Goal: Transaction & Acquisition: Obtain resource

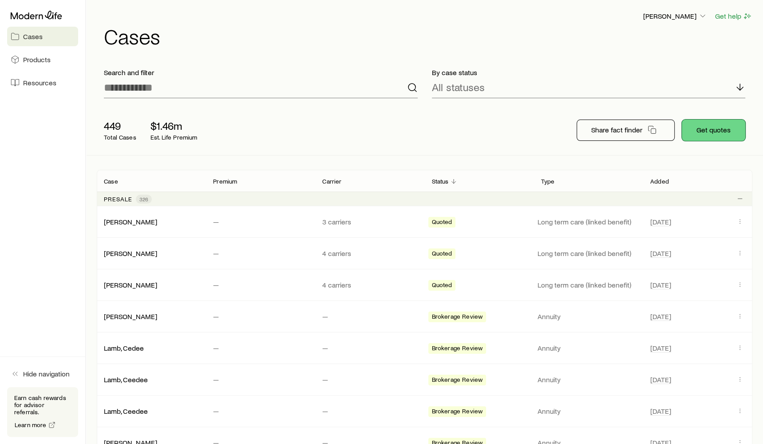
click at [702, 137] on button "Get quotes" at bounding box center [714, 129] width 64 height 21
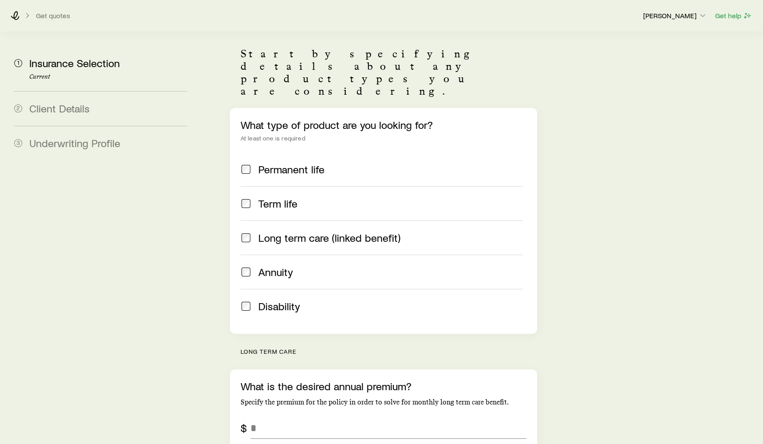
click at [267, 266] on span "Annuity" at bounding box center [275, 272] width 35 height 12
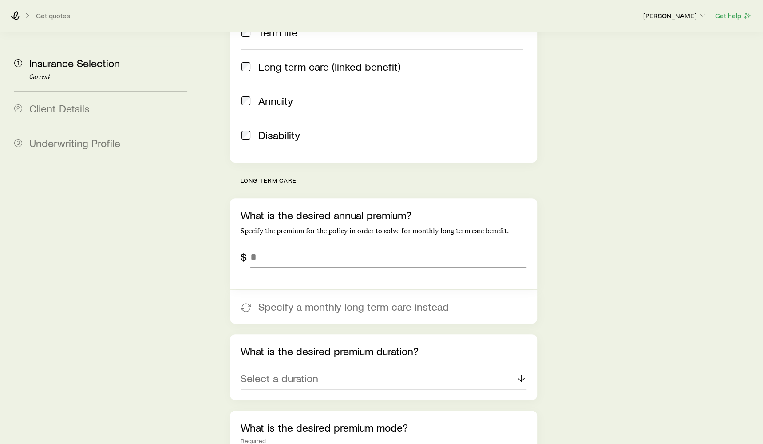
scroll to position [275, 0]
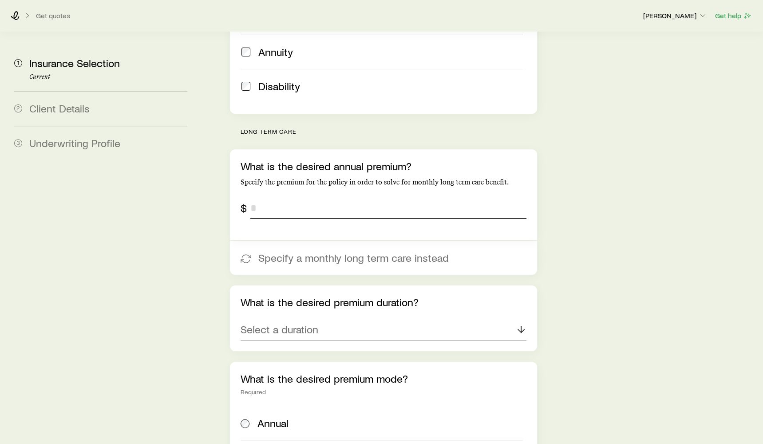
click at [327, 197] on input "tel" at bounding box center [388, 207] width 276 height 21
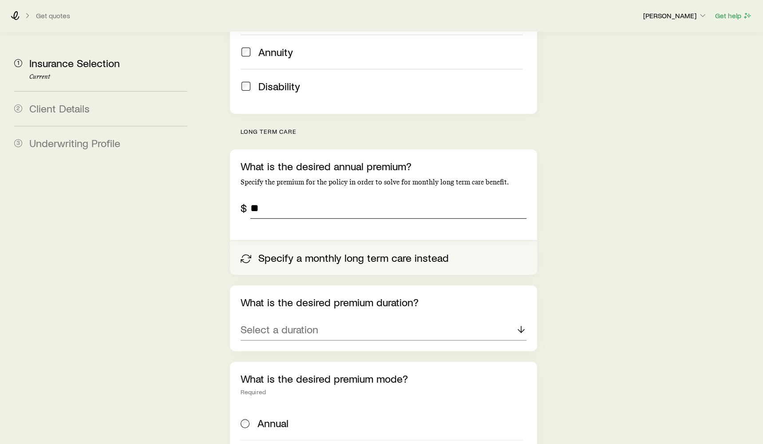
type input "*"
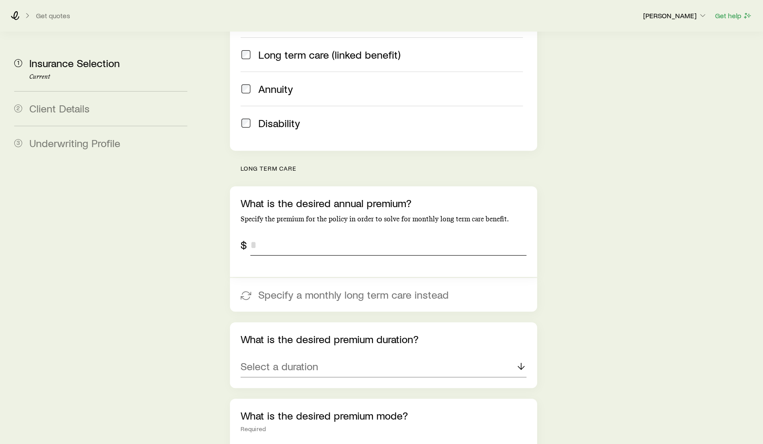
scroll to position [0, 0]
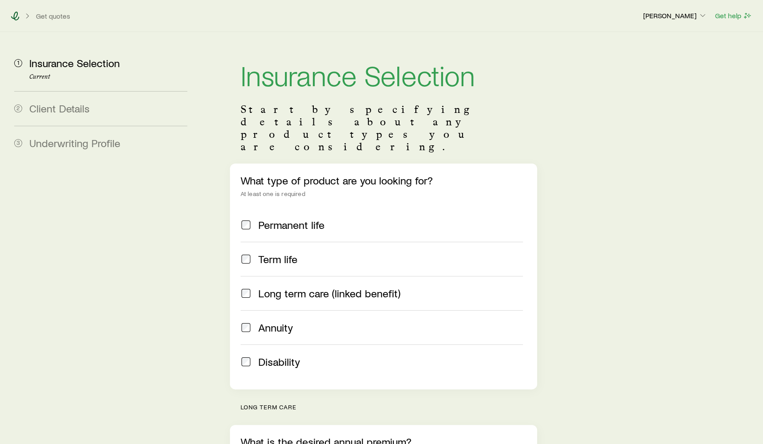
click at [18, 17] on icon at bounding box center [15, 16] width 9 height 9
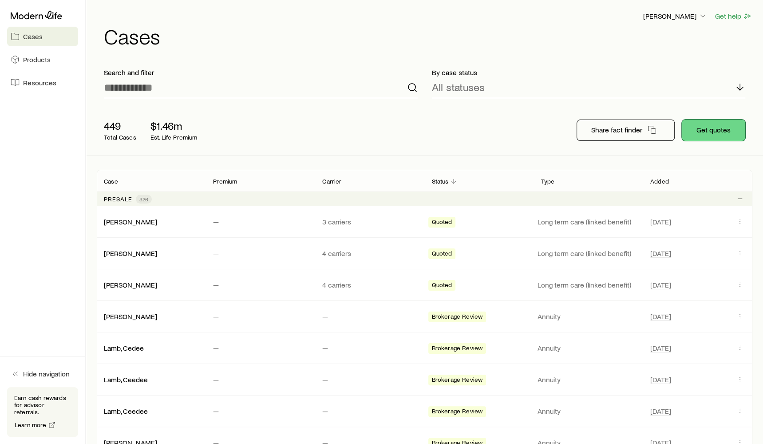
click at [696, 134] on button "Get quotes" at bounding box center [714, 129] width 64 height 21
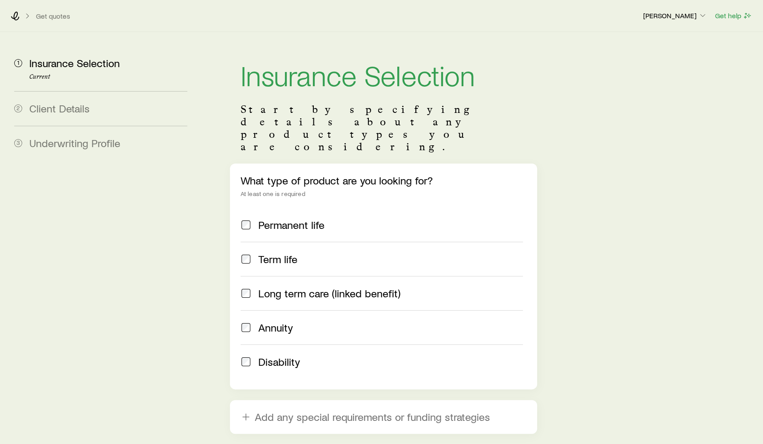
click at [278, 287] on span "Long term care (linked benefit)" at bounding box center [329, 293] width 142 height 12
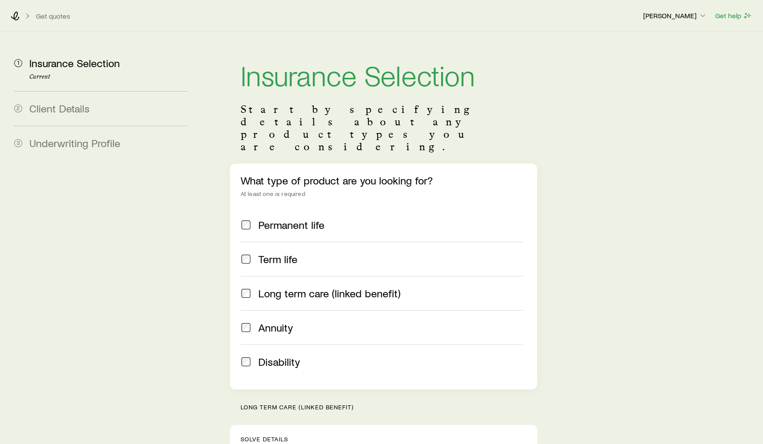
click at [273, 321] on span "Annuity" at bounding box center [275, 327] width 35 height 12
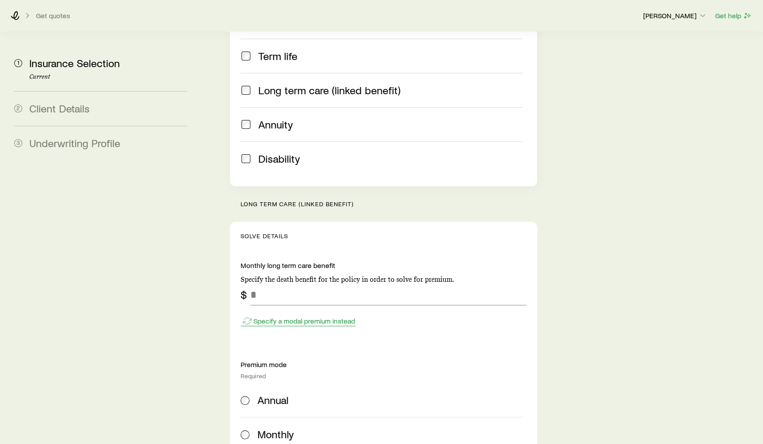
scroll to position [244, 0]
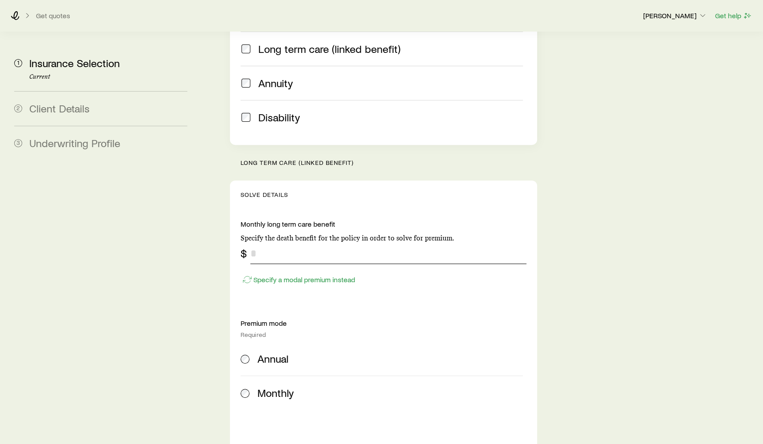
click at [295, 242] on input "tel" at bounding box center [388, 252] width 276 height 21
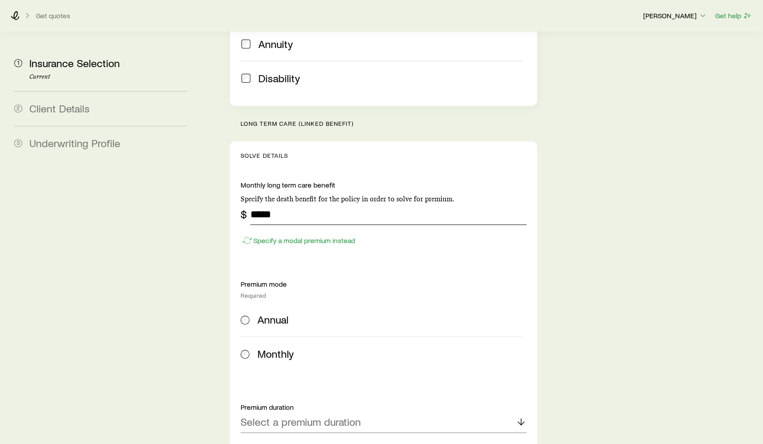
scroll to position [306, 0]
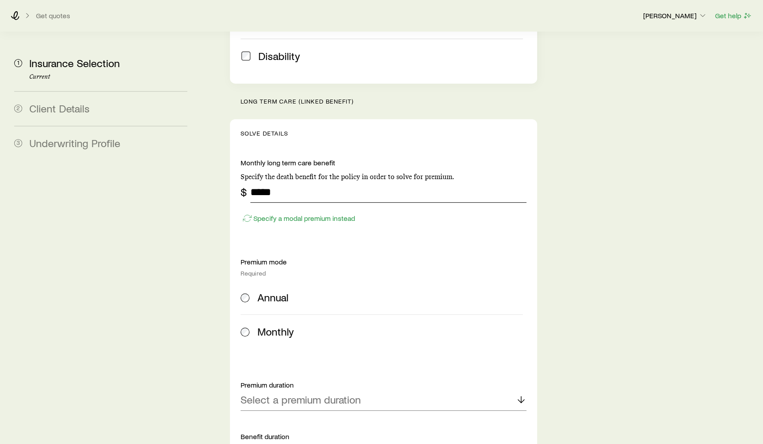
type input "*****"
click at [265, 291] on span "Annual" at bounding box center [273, 297] width 31 height 12
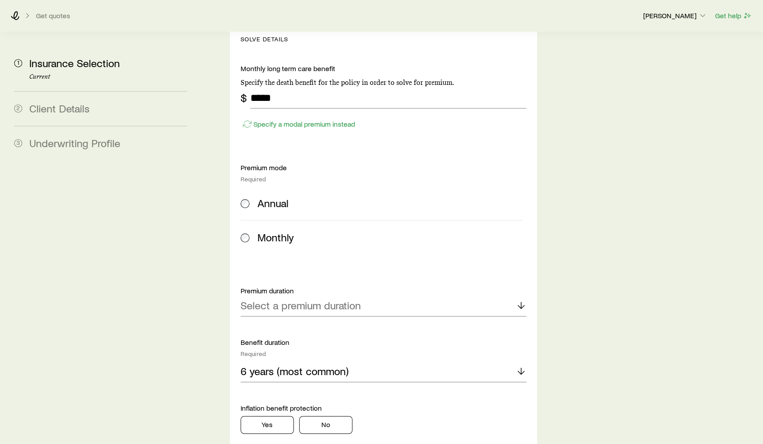
scroll to position [452, 0]
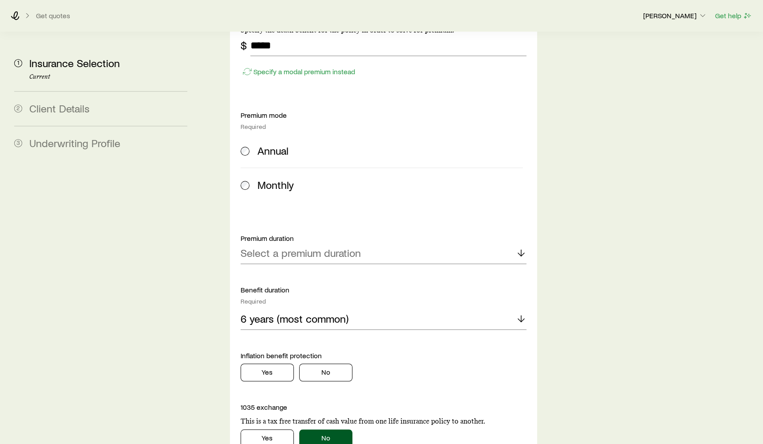
click at [324, 239] on div "Monthly long term care benefit Specify the death benefit for the policy in orde…" at bounding box center [384, 292] width 286 height 561
click at [332, 242] on div "Select a premium duration" at bounding box center [384, 252] width 286 height 21
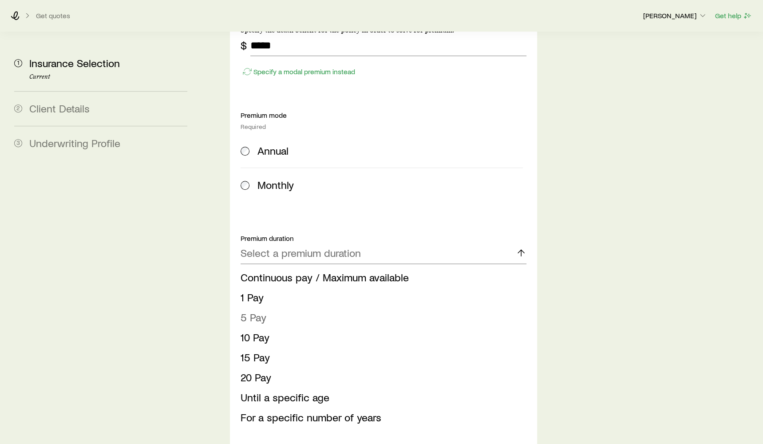
click at [319, 307] on li "5 Pay" at bounding box center [381, 317] width 281 height 20
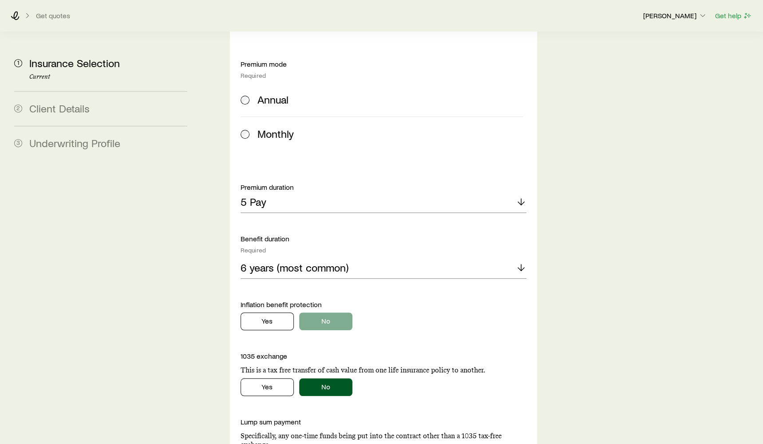
scroll to position [518, 0]
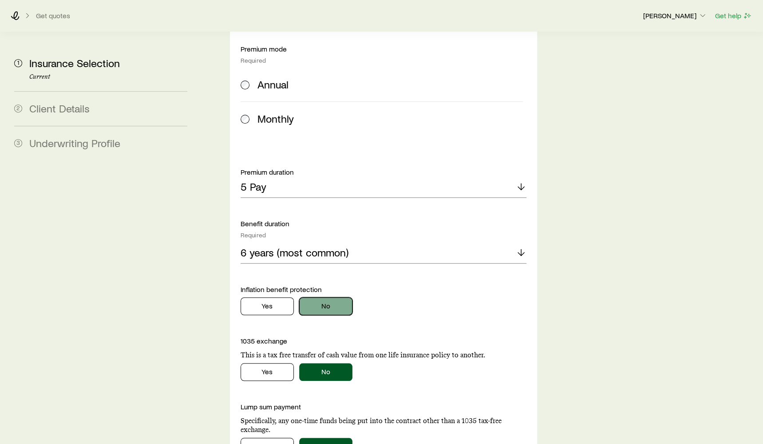
click at [326, 297] on button "No" at bounding box center [325, 306] width 53 height 18
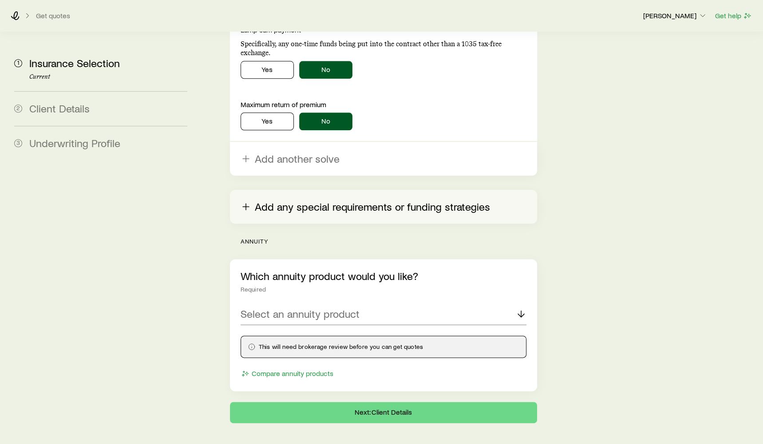
scroll to position [897, 0]
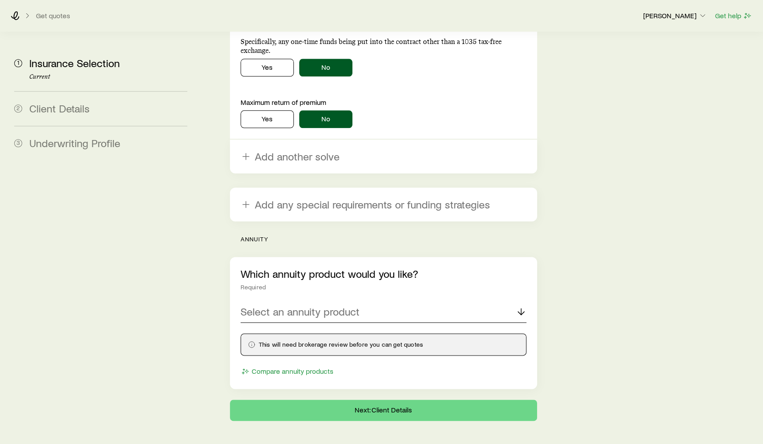
click at [332, 305] on p "Select an annuity product" at bounding box center [300, 311] width 119 height 12
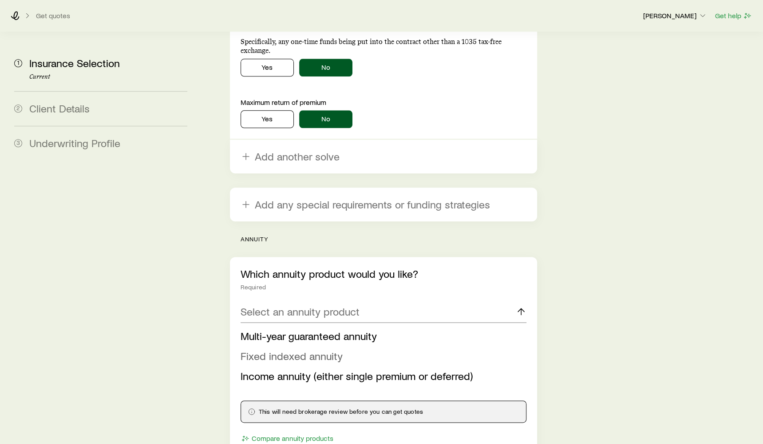
click at [325, 349] on span "Fixed indexed annuity" at bounding box center [292, 355] width 102 height 13
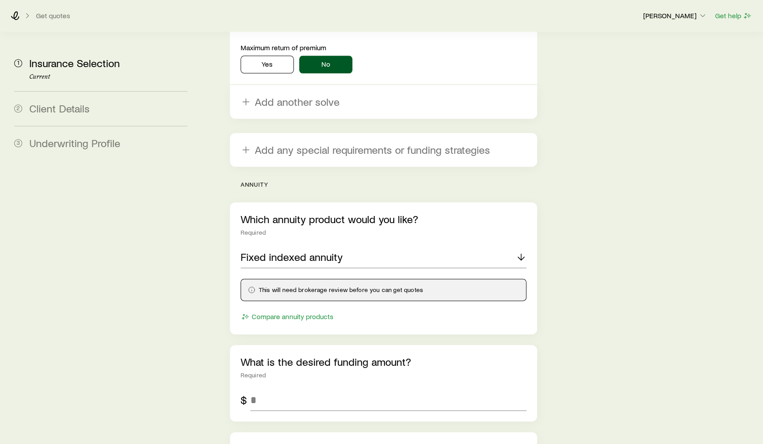
scroll to position [990, 0]
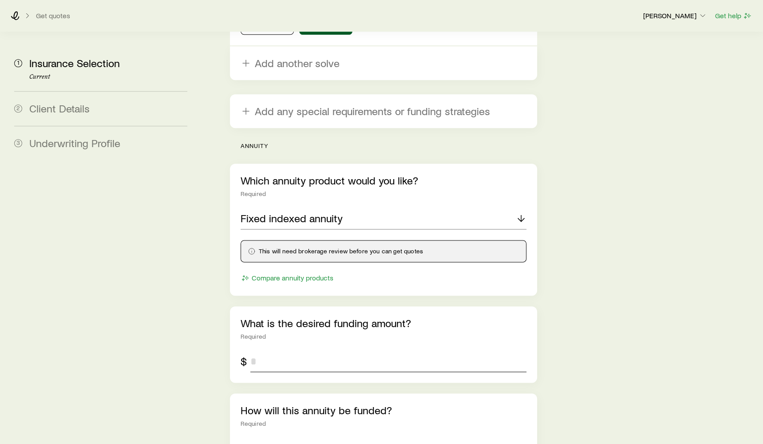
click at [354, 350] on input "tel" at bounding box center [388, 360] width 276 height 21
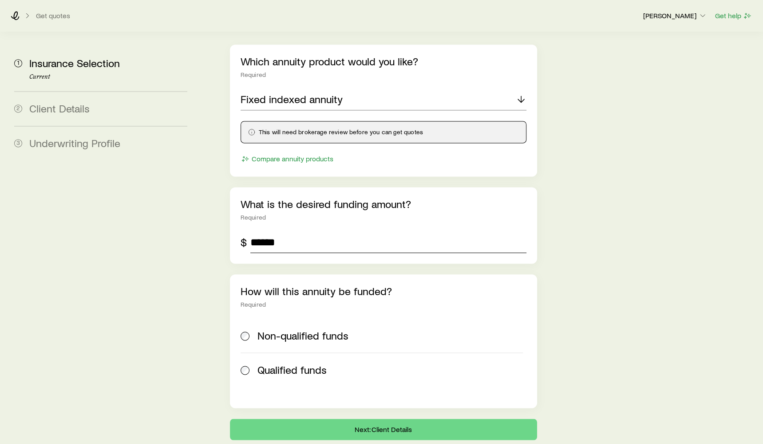
scroll to position [1128, 0]
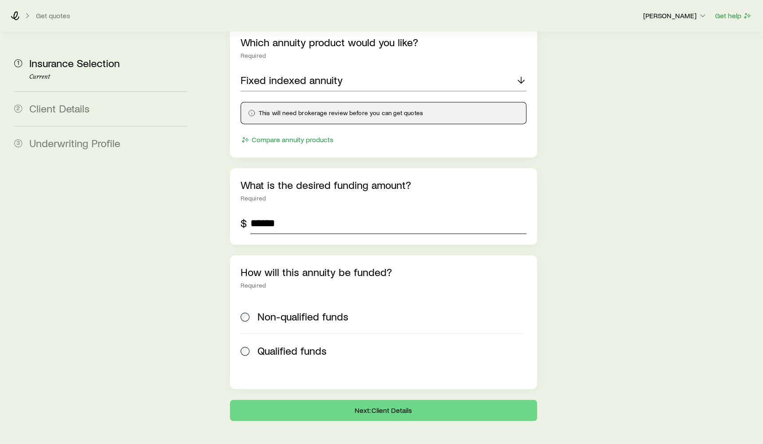
type input "******"
click at [308, 299] on label "Non-qualified funds" at bounding box center [382, 316] width 282 height 34
click at [380, 399] on button "Next: Client Details" at bounding box center [383, 409] width 307 height 21
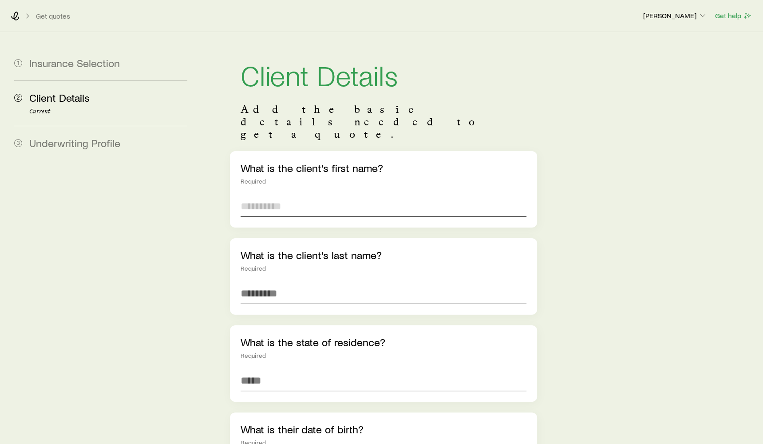
click at [306, 195] on input "text" at bounding box center [384, 205] width 286 height 21
type input "****"
type input "**********"
click at [300, 370] on input at bounding box center [384, 380] width 286 height 21
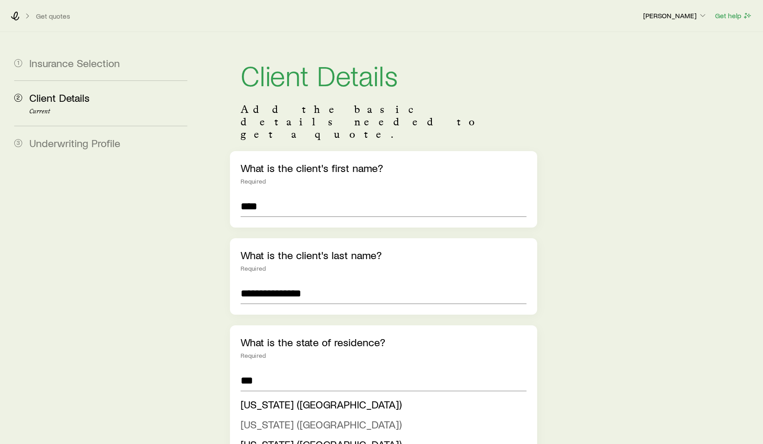
click at [290, 417] on span "New Jersey (NJ)" at bounding box center [321, 423] width 161 height 13
type input "**********"
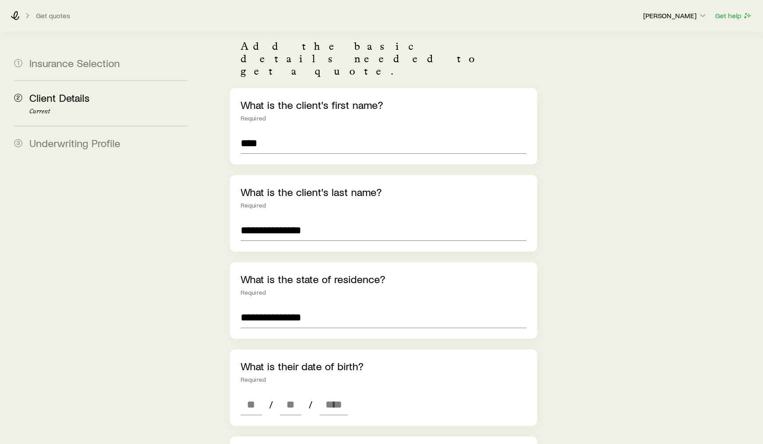
scroll to position [82, 0]
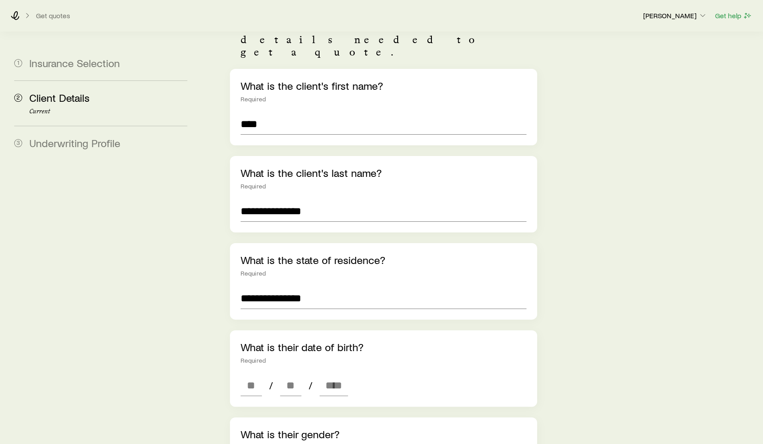
click at [240, 352] on div "What is their date of birth? Required / /" at bounding box center [383, 368] width 307 height 76
click at [246, 374] on input at bounding box center [251, 384] width 21 height 21
type input "**"
type input "****"
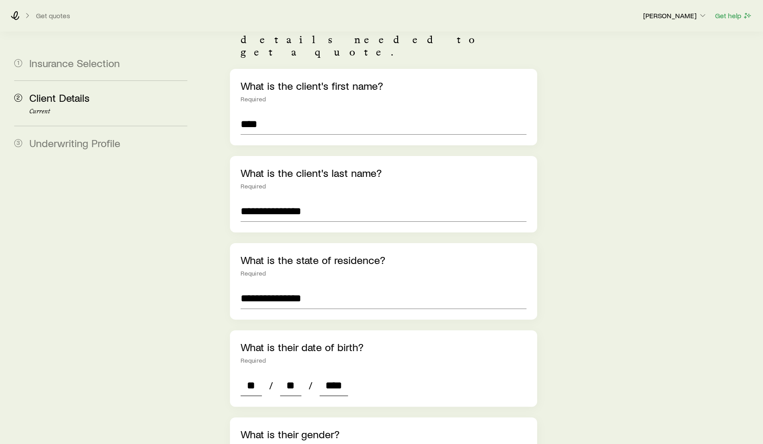
type input "*"
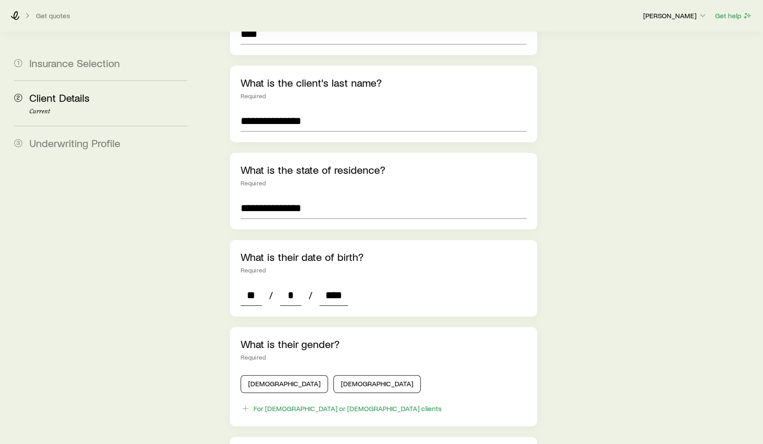
scroll to position [202, 0]
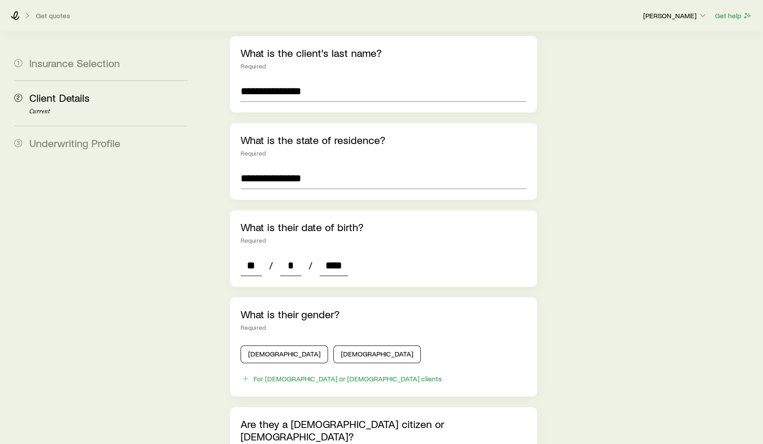
type input "****"
click at [274, 345] on div "Male Female" at bounding box center [384, 354] width 286 height 18
click at [281, 345] on button "Male" at bounding box center [284, 354] width 87 height 18
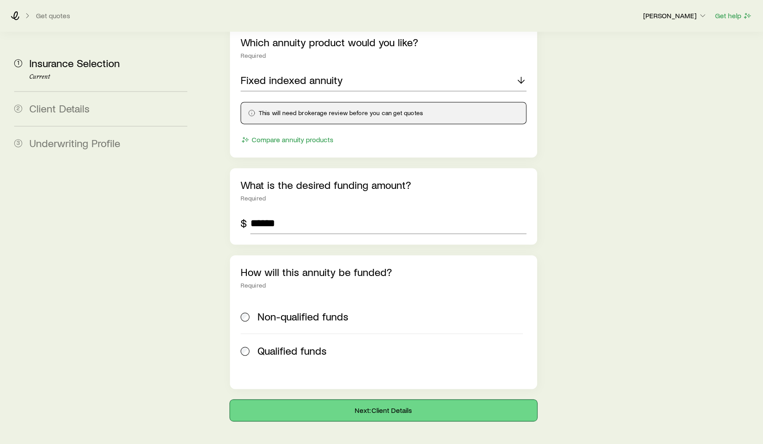
click at [341, 399] on button "Next: Client Details" at bounding box center [383, 409] width 307 height 21
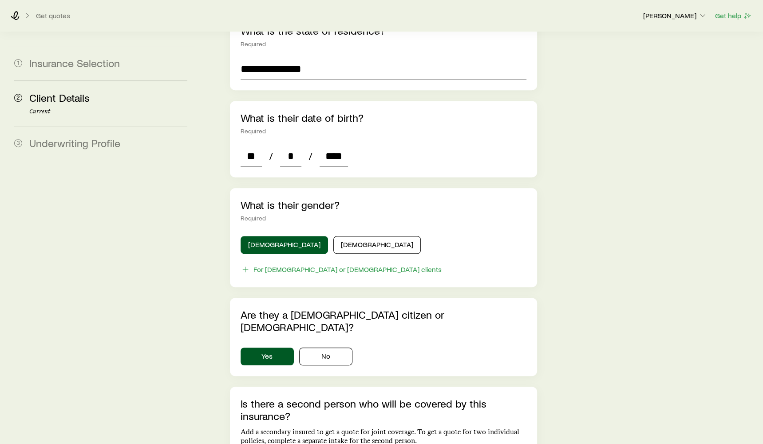
scroll to position [490, 0]
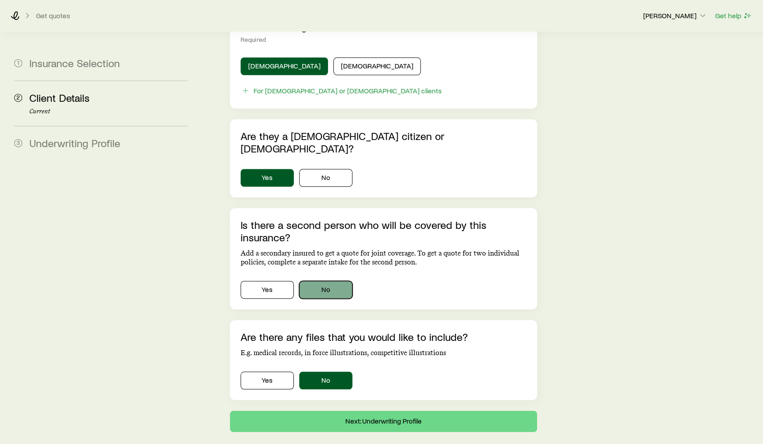
click at [323, 281] on button "No" at bounding box center [325, 290] width 53 height 18
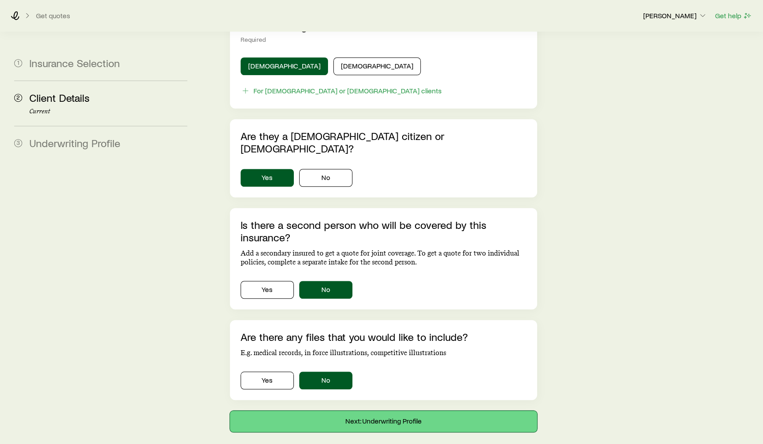
click at [364, 410] on button "Next: Underwriting Profile" at bounding box center [383, 420] width 307 height 21
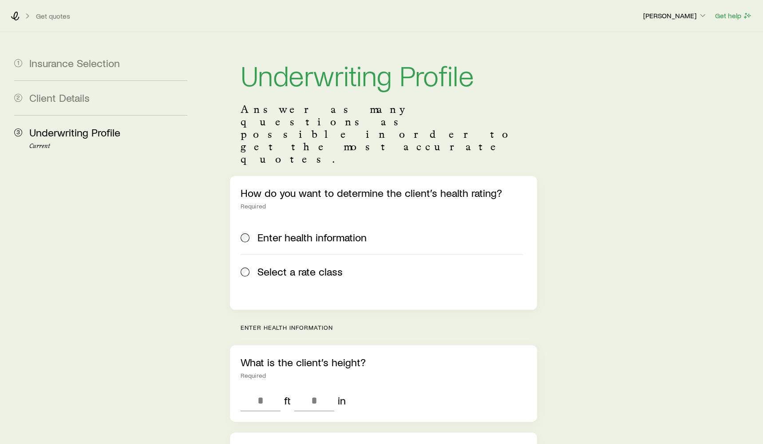
click at [291, 254] on label "Select a rate class" at bounding box center [382, 271] width 282 height 34
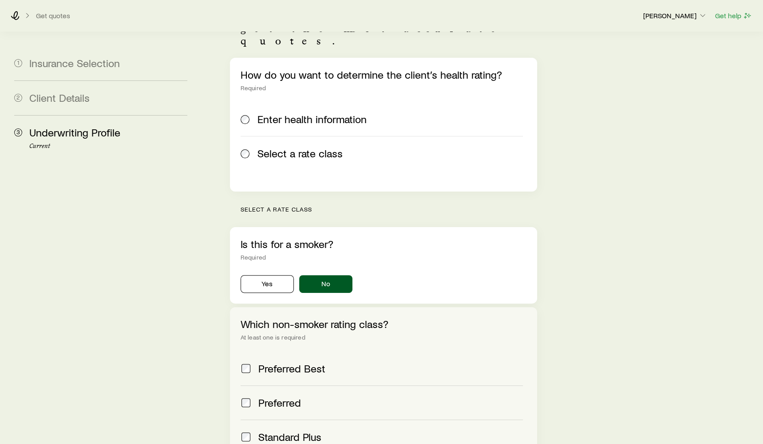
scroll to position [169, 0]
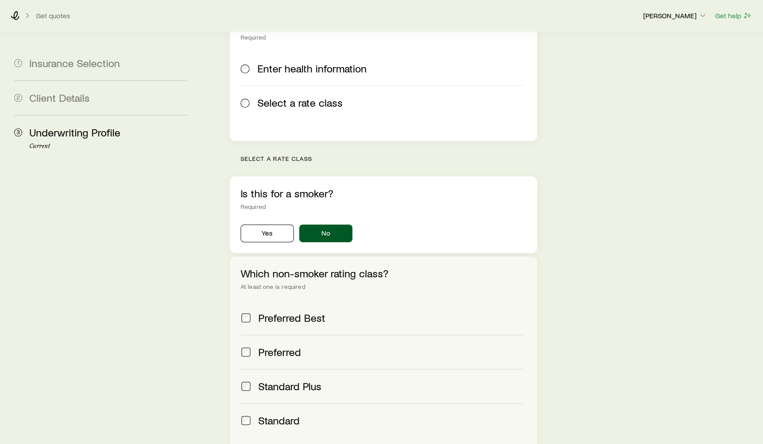
click at [290, 414] on span "Standard" at bounding box center [278, 420] width 41 height 12
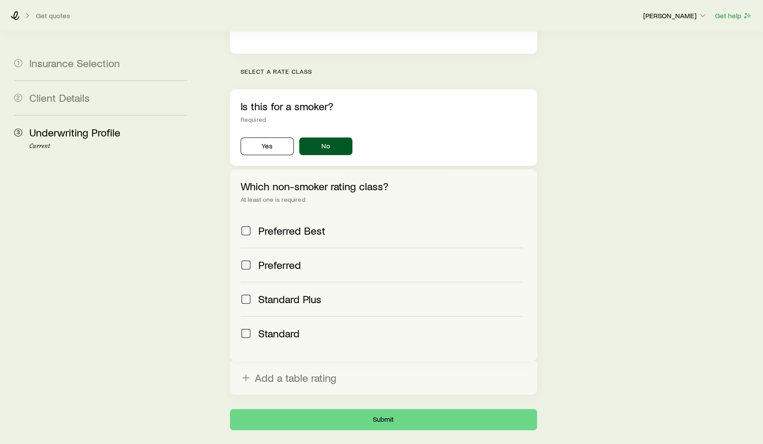
scroll to position [278, 0]
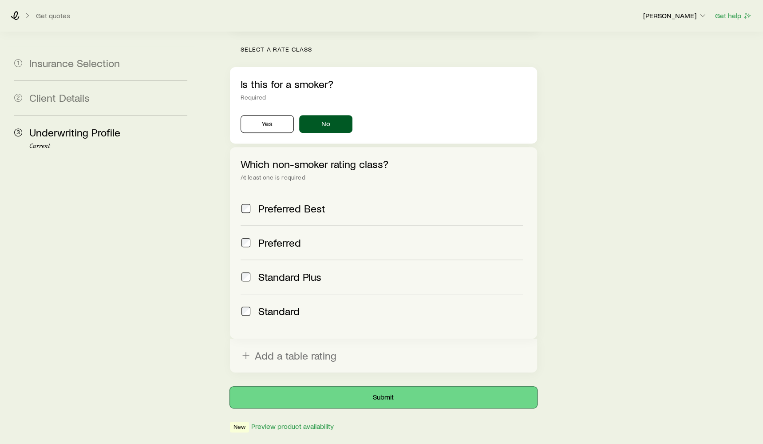
click at [382, 386] on button "Submit" at bounding box center [383, 396] width 307 height 21
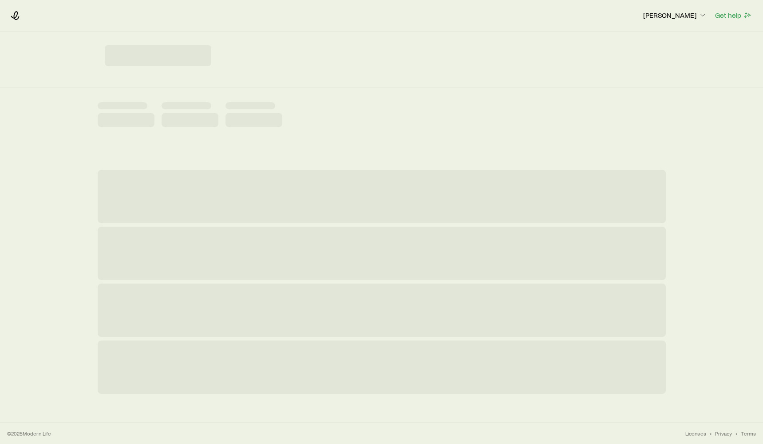
scroll to position [0, 0]
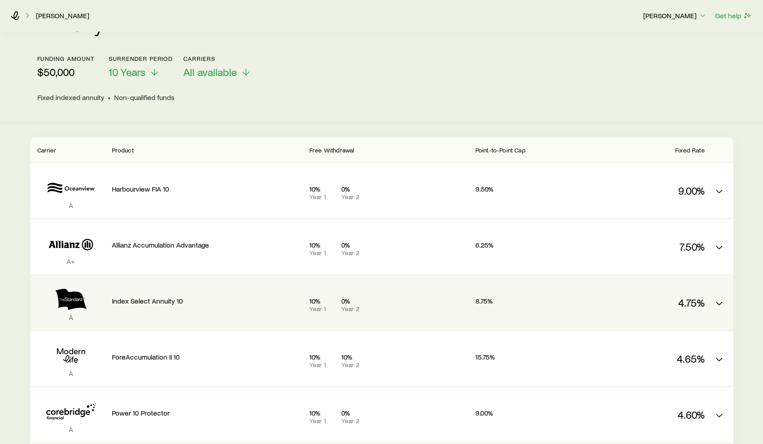
scroll to position [83, 0]
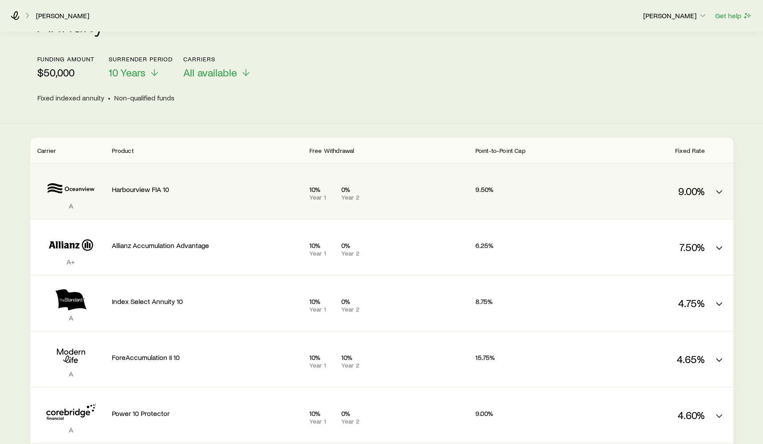
click at [413, 204] on div "10% Year 1 0% Year 2" at bounding box center [389, 191] width 159 height 41
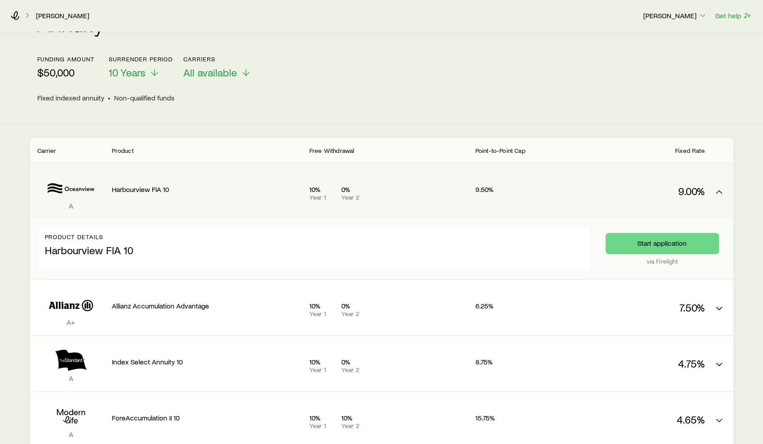
click at [413, 205] on div "10% Year 1 0% Year 2" at bounding box center [389, 191] width 159 height 41
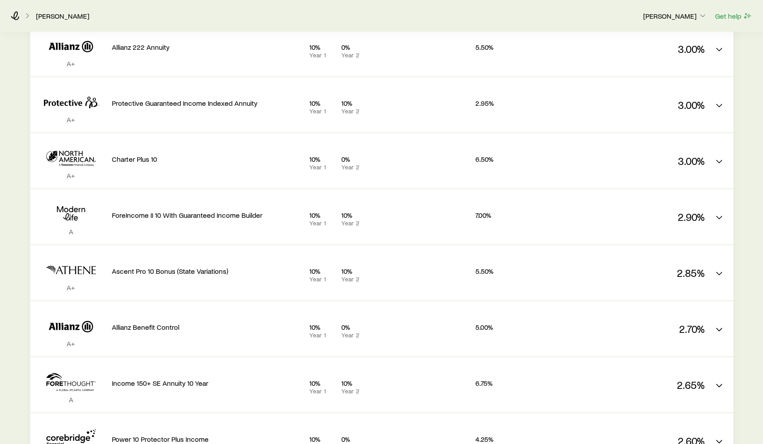
scroll to position [1499, 0]
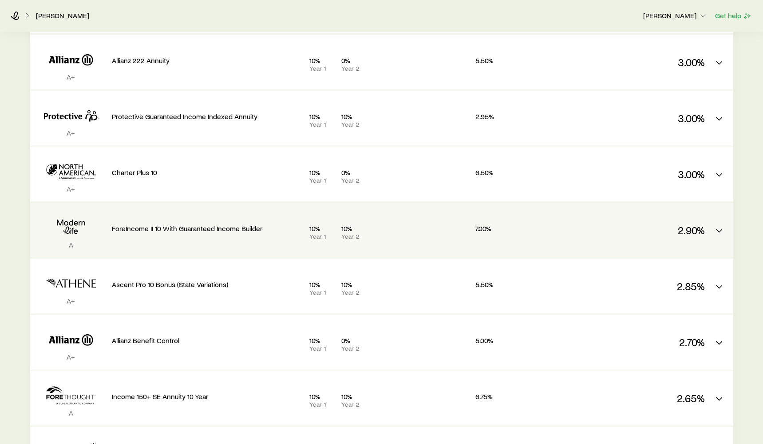
click at [77, 231] on icon "FIA quotes" at bounding box center [71, 226] width 68 height 27
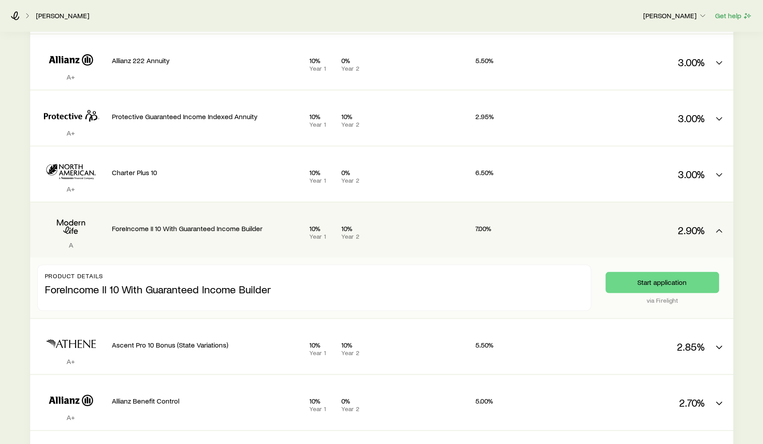
click at [77, 230] on icon "FIA quotes" at bounding box center [71, 226] width 68 height 27
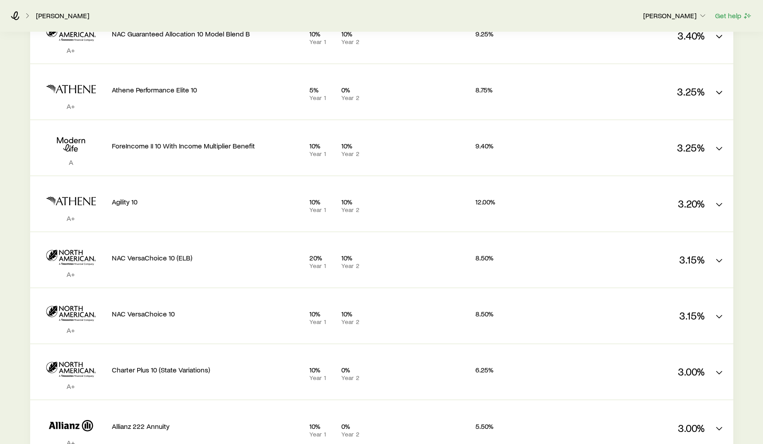
scroll to position [1075, 0]
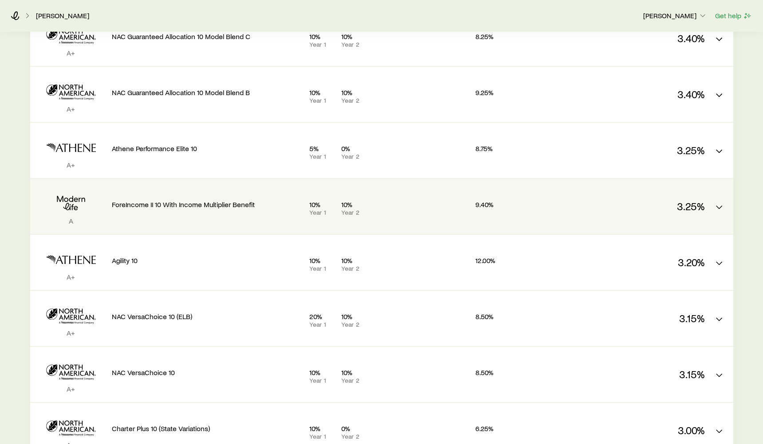
click at [80, 196] on icon "FIA quotes" at bounding box center [71, 202] width 68 height 27
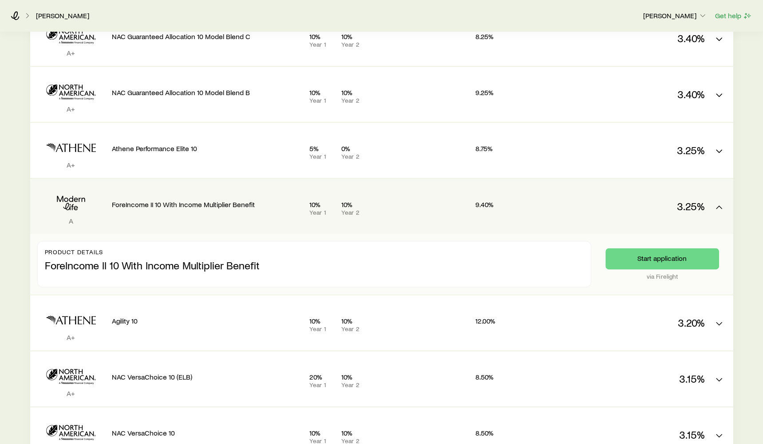
click at [80, 196] on icon "FIA quotes" at bounding box center [71, 202] width 68 height 27
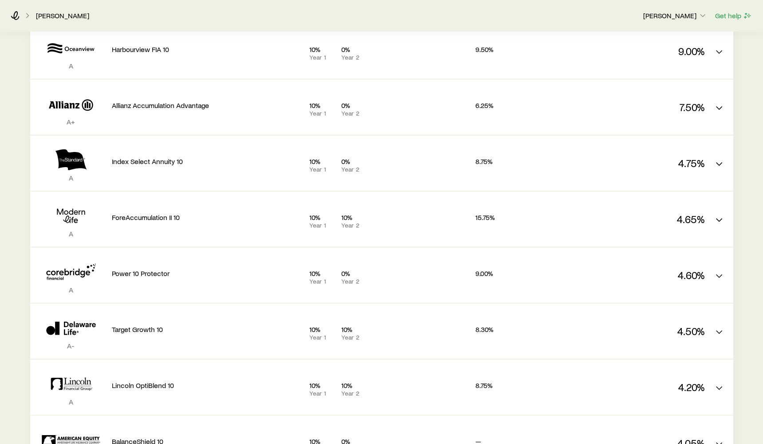
scroll to position [205, 0]
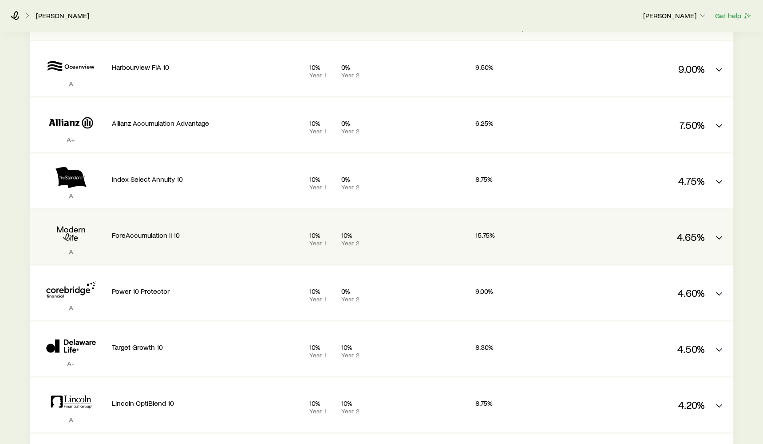
click at [80, 226] on icon "FIA quotes" at bounding box center [71, 233] width 68 height 27
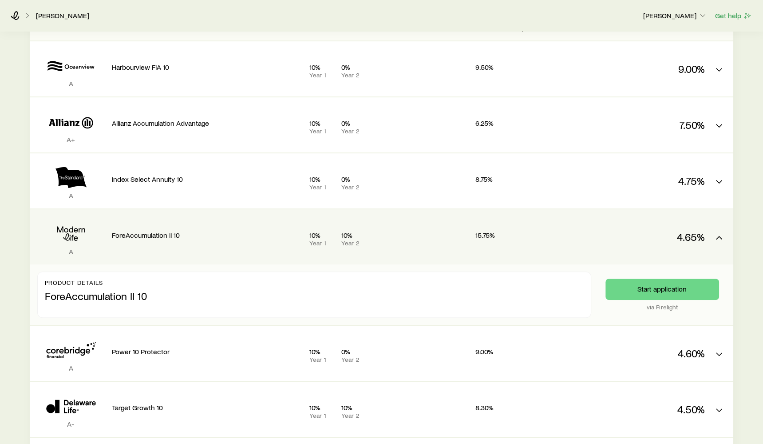
click at [80, 226] on icon "FIA quotes" at bounding box center [71, 233] width 68 height 27
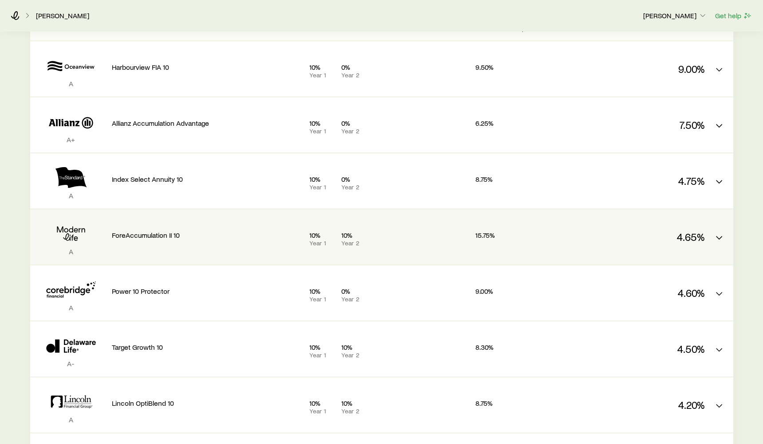
click at [87, 226] on icon "FIA quotes" at bounding box center [71, 233] width 68 height 27
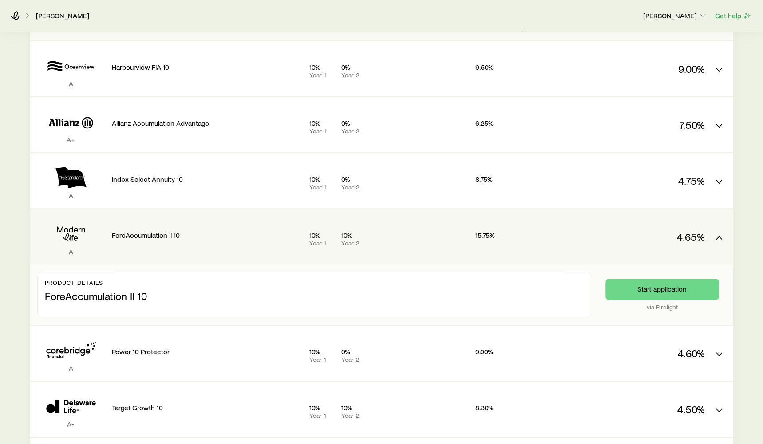
click at [87, 226] on icon "FIA quotes" at bounding box center [71, 233] width 68 height 27
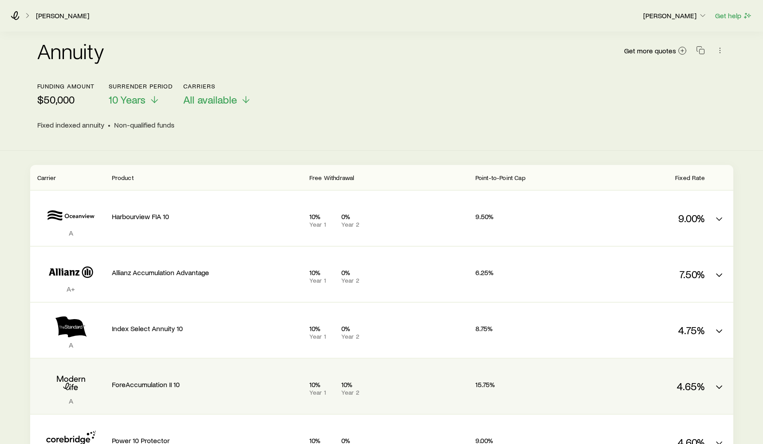
scroll to position [0, 0]
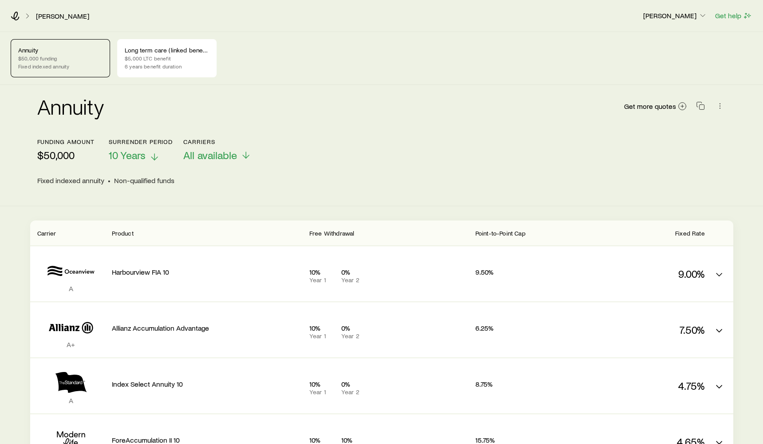
click at [143, 156] on span "10 Years" at bounding box center [127, 155] width 37 height 12
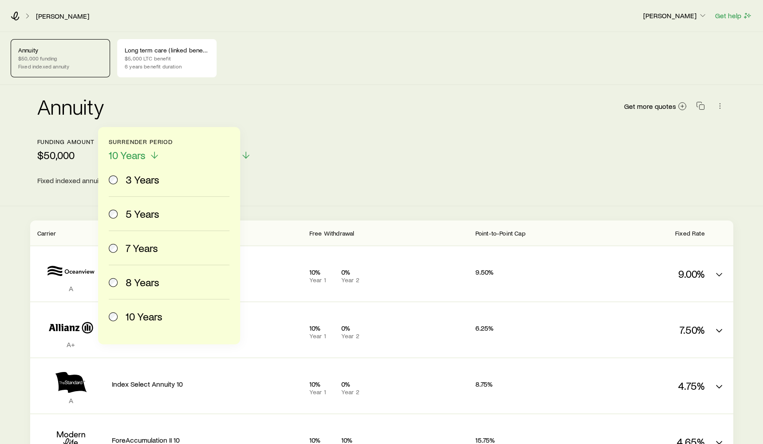
click at [154, 213] on span "5 Years" at bounding box center [143, 213] width 34 height 12
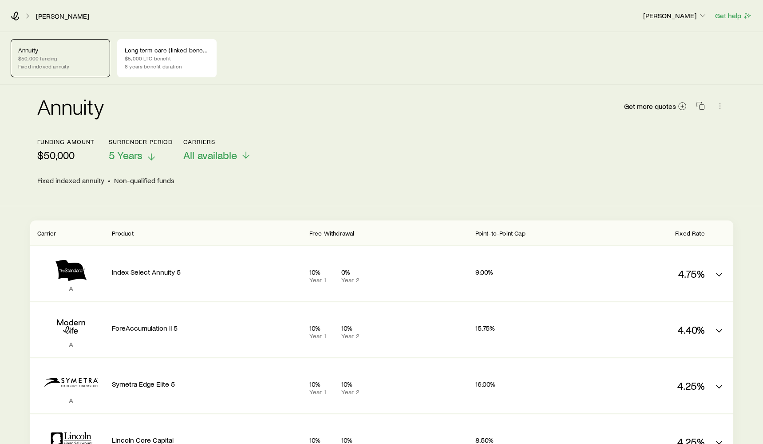
click at [133, 151] on span "5 Years" at bounding box center [126, 155] width 34 height 12
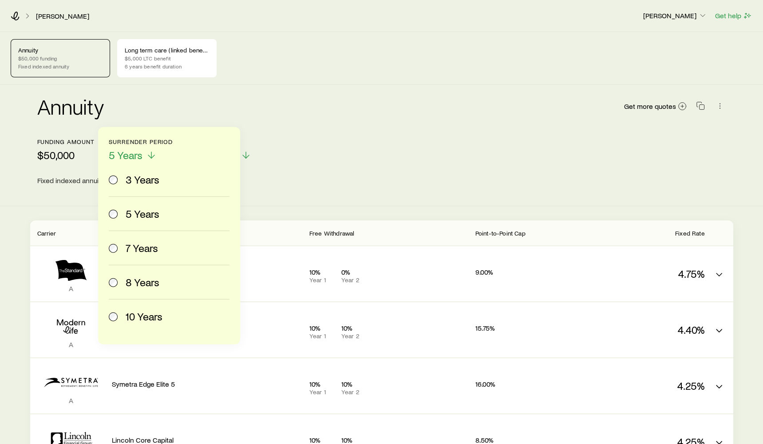
click at [156, 308] on label "10 Years" at bounding box center [167, 316] width 117 height 34
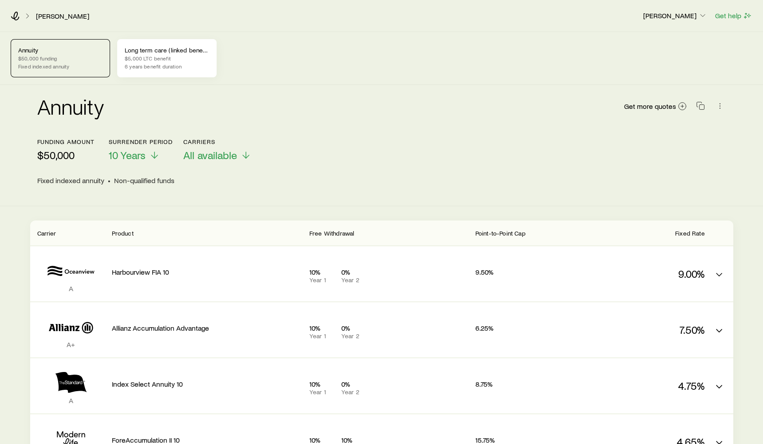
click at [173, 66] on p "6 years benefit duration" at bounding box center [167, 66] width 84 height 7
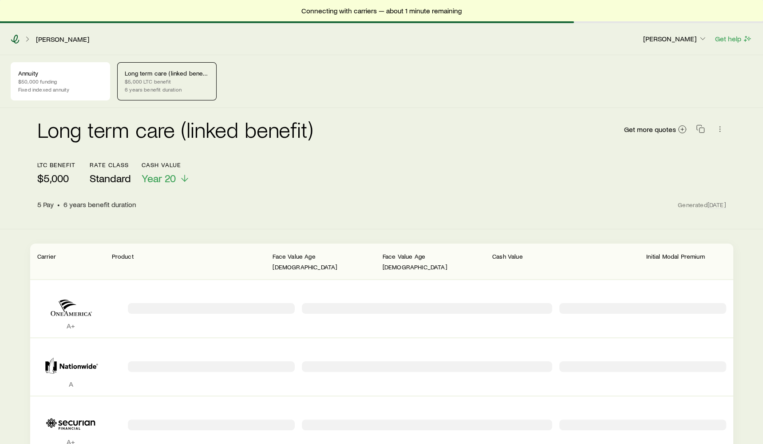
click at [15, 40] on icon at bounding box center [15, 39] width 8 height 9
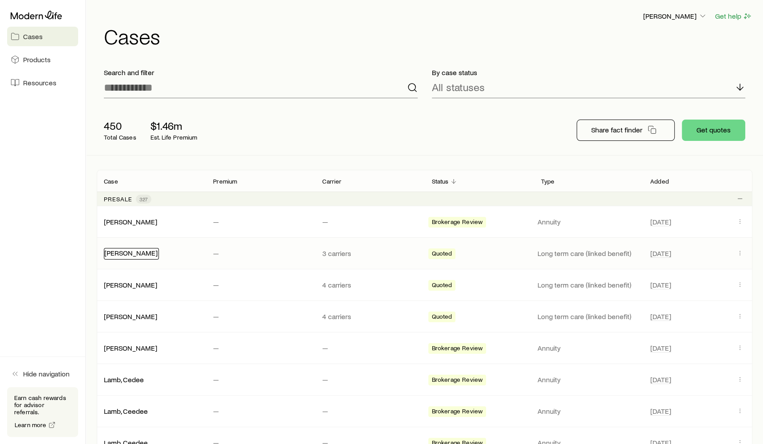
click at [129, 254] on link "[PERSON_NAME]" at bounding box center [130, 252] width 53 height 8
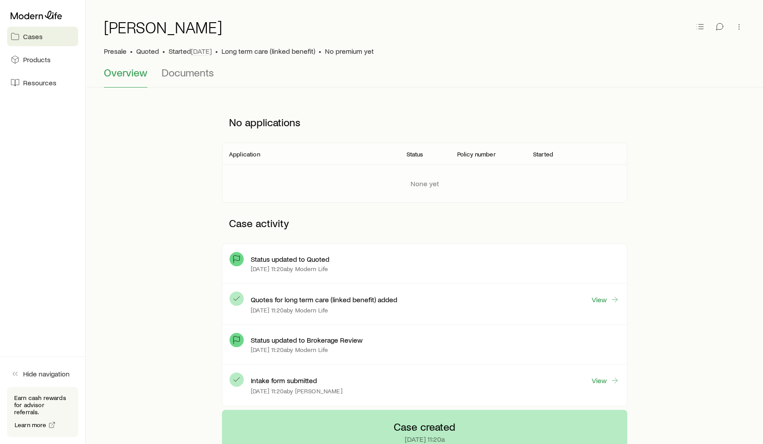
scroll to position [24, 0]
click at [608, 301] on link "View" at bounding box center [606, 301] width 28 height 10
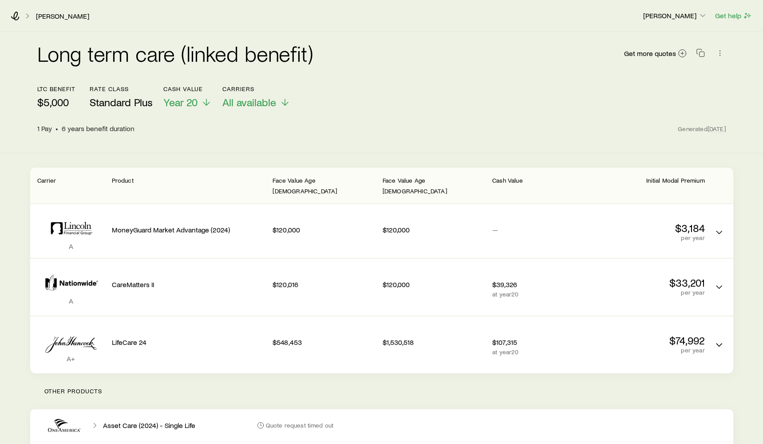
scroll to position [1, 0]
click at [15, 14] on icon at bounding box center [15, 15] width 9 height 9
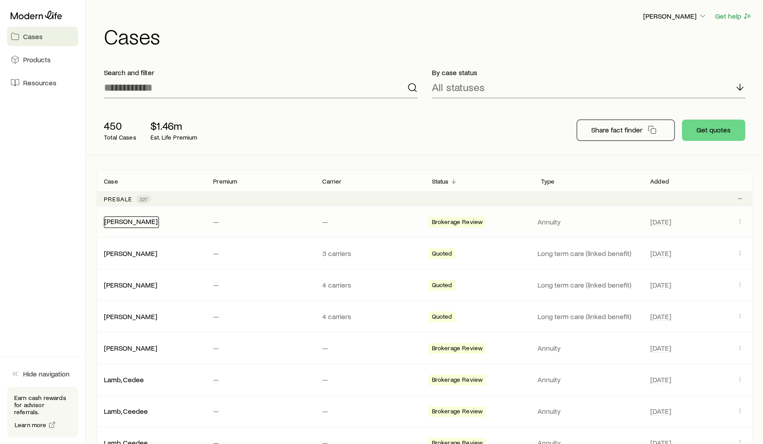
click at [133, 225] on div "Croskey-Merritt, Bill" at bounding box center [131, 222] width 55 height 12
click at [133, 222] on link "Croskey-Merritt, Bill" at bounding box center [130, 221] width 53 height 8
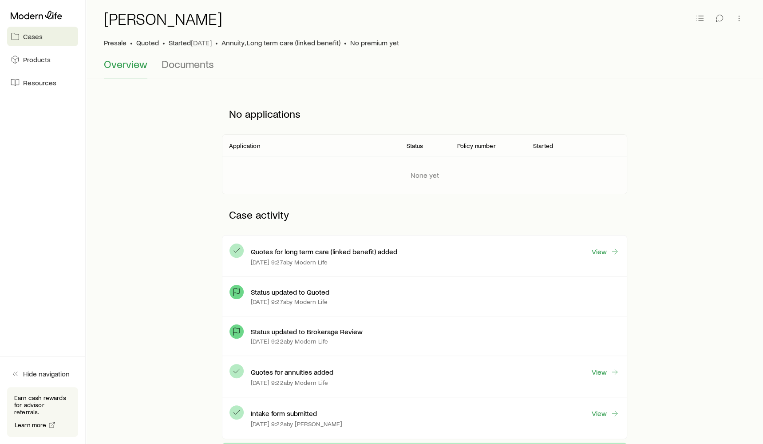
scroll to position [36, 0]
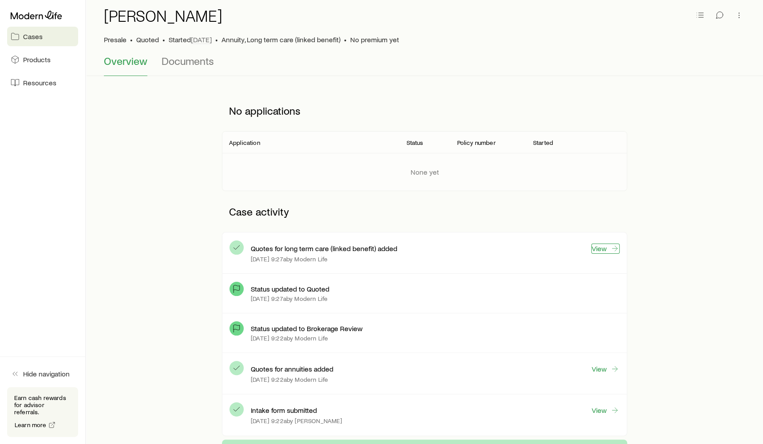
click at [615, 249] on icon at bounding box center [615, 248] width 9 height 9
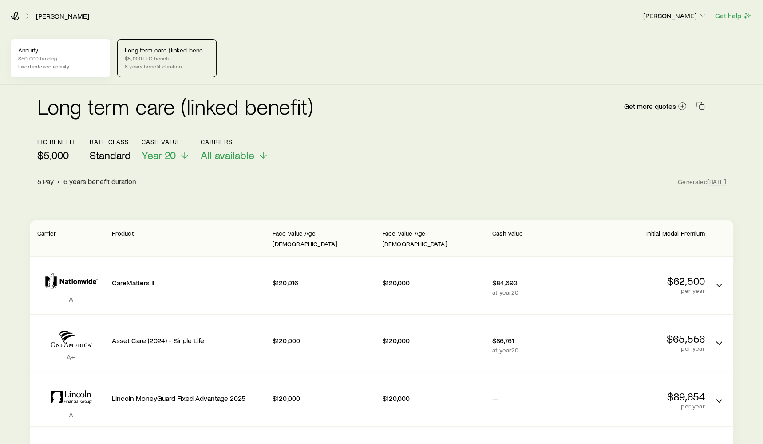
click at [85, 70] on div "Annuity $50,000 funding Fixed indexed annuity" at bounding box center [60, 58] width 99 height 38
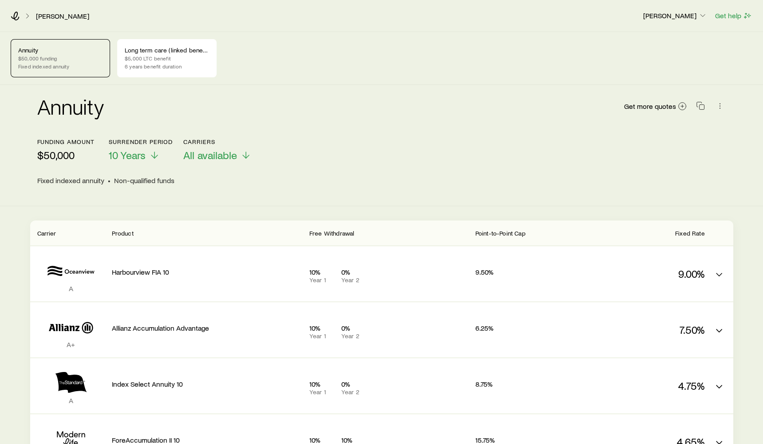
click at [512, 231] on span "Point-to-Point Cap" at bounding box center [501, 233] width 50 height 8
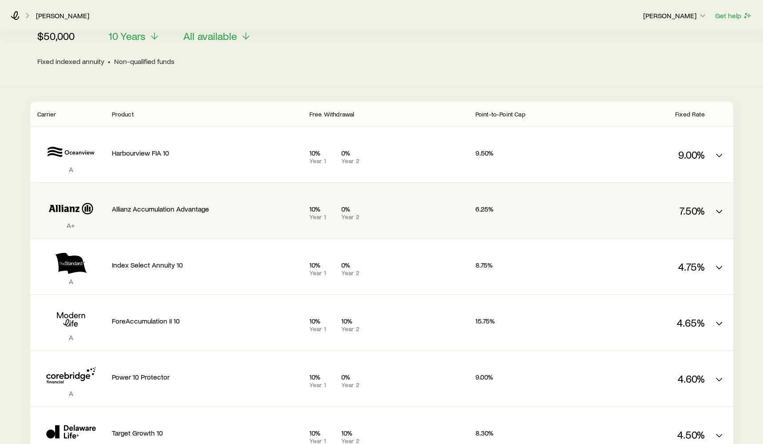
scroll to position [134, 0]
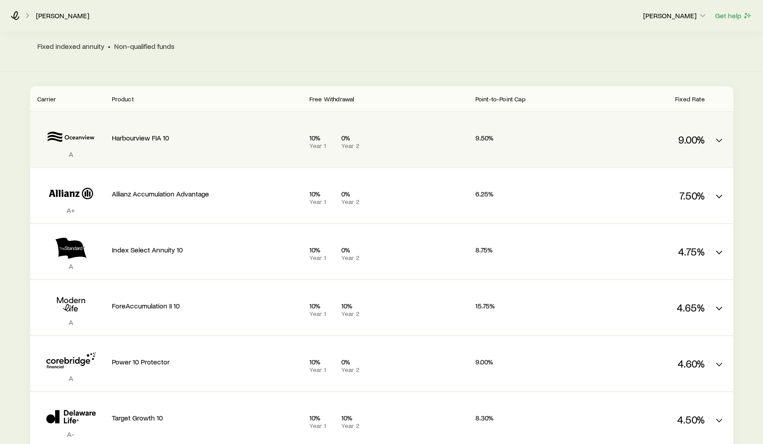
click at [594, 161] on div "A Harbourview FIA 10 10% Year 1 0% Year 2 9.50% 9.00%" at bounding box center [381, 139] width 703 height 55
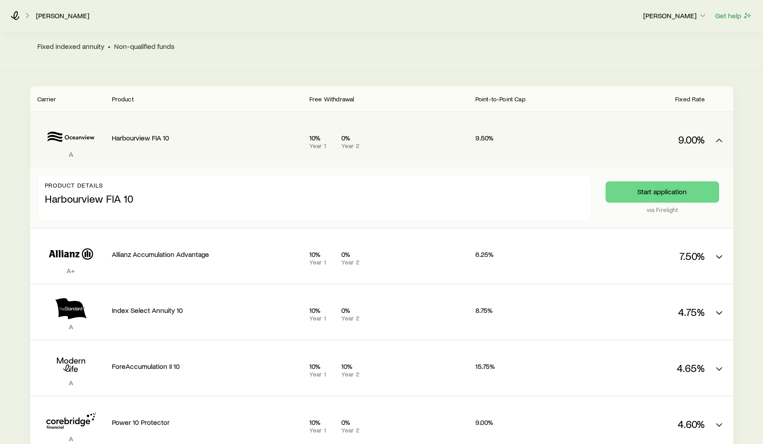
click at [589, 147] on div "9.00%" at bounding box center [641, 137] width 127 height 37
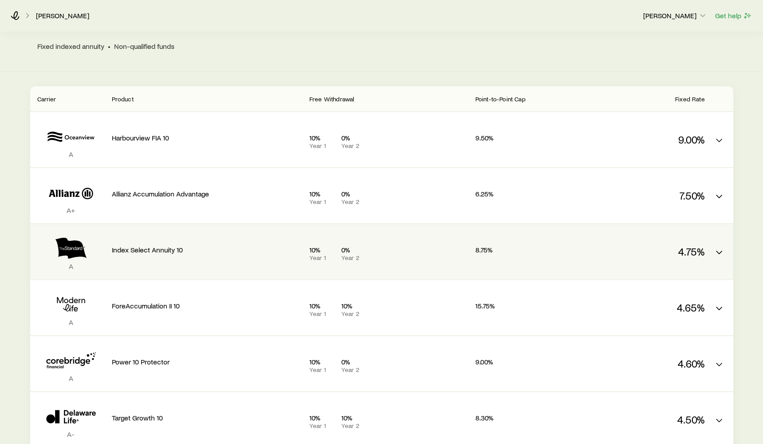
scroll to position [0, 0]
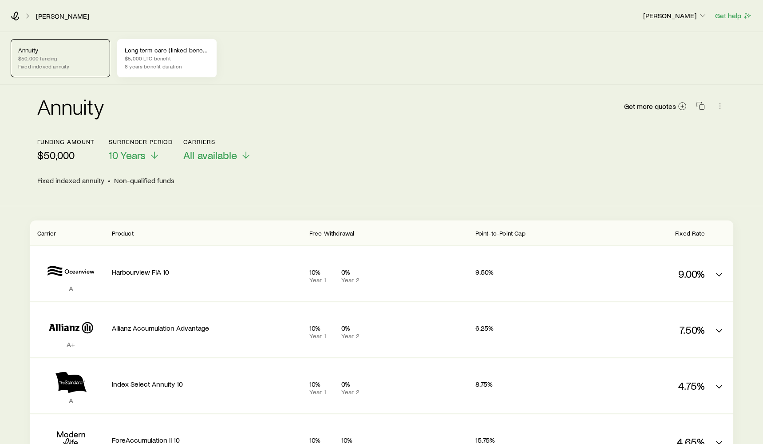
click at [164, 68] on p "6 years benefit duration" at bounding box center [167, 66] width 84 height 7
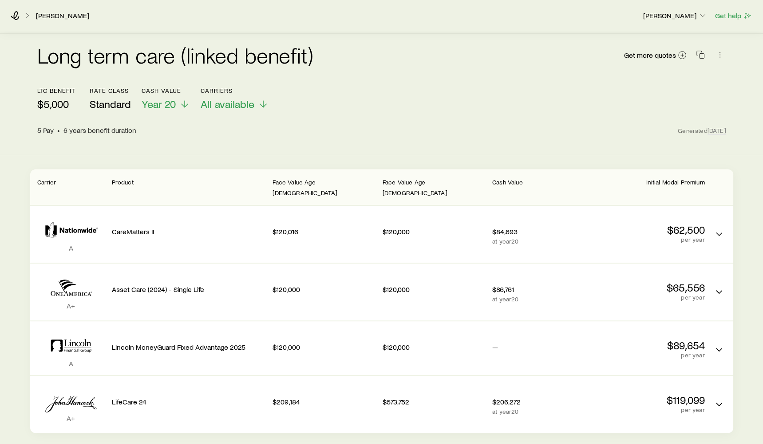
scroll to position [79, 0]
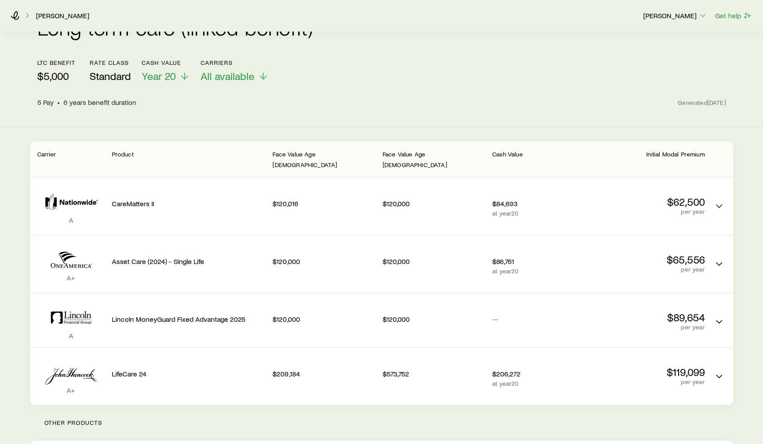
click at [215, 185] on div "CareMatters II" at bounding box center [189, 202] width 154 height 34
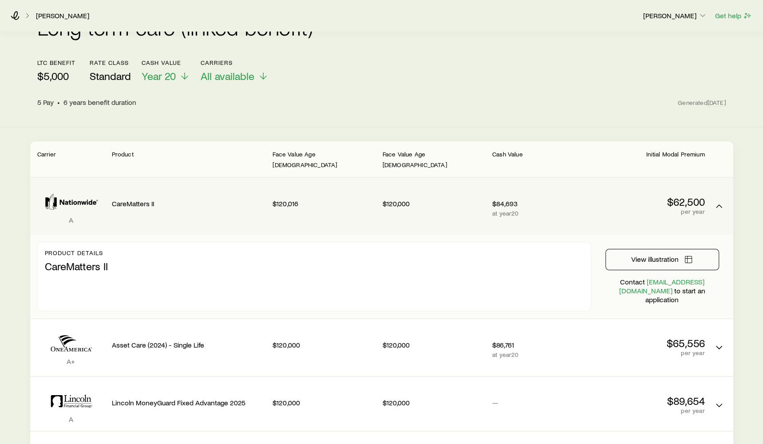
click at [215, 185] on div "CareMatters II" at bounding box center [189, 202] width 154 height 34
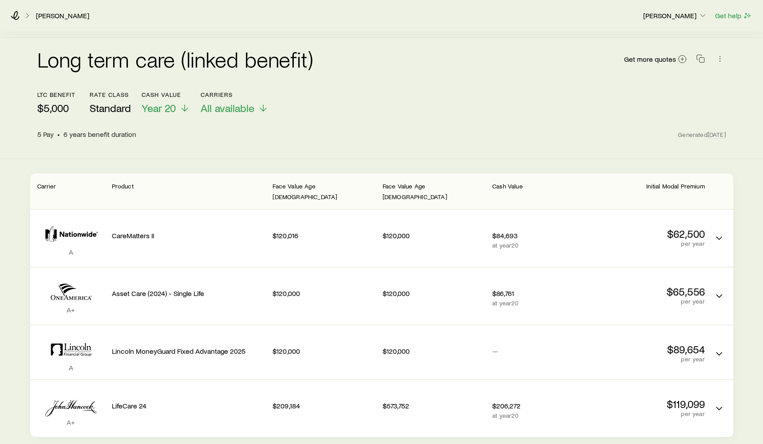
scroll to position [0, 0]
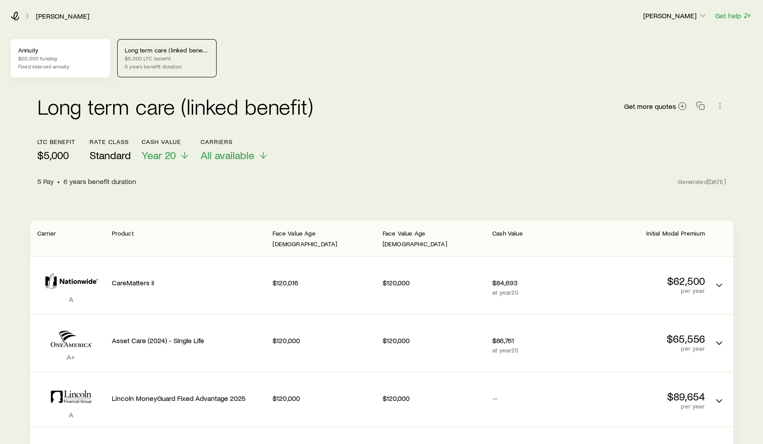
click at [60, 55] on p "$50,000 funding" at bounding box center [60, 58] width 84 height 7
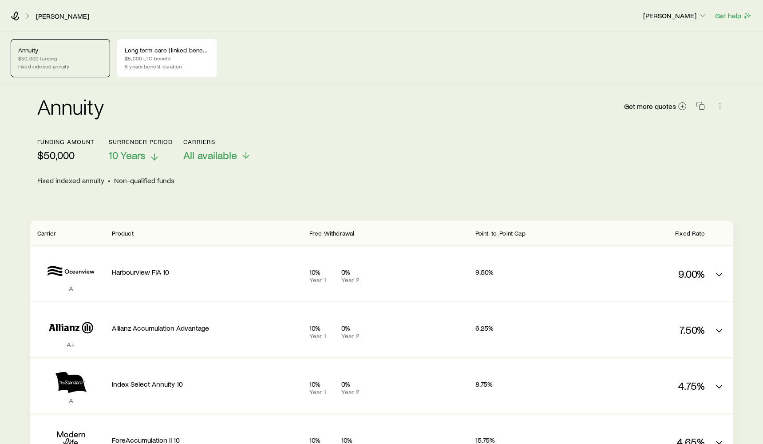
click at [143, 157] on span "10 Years" at bounding box center [127, 155] width 37 height 12
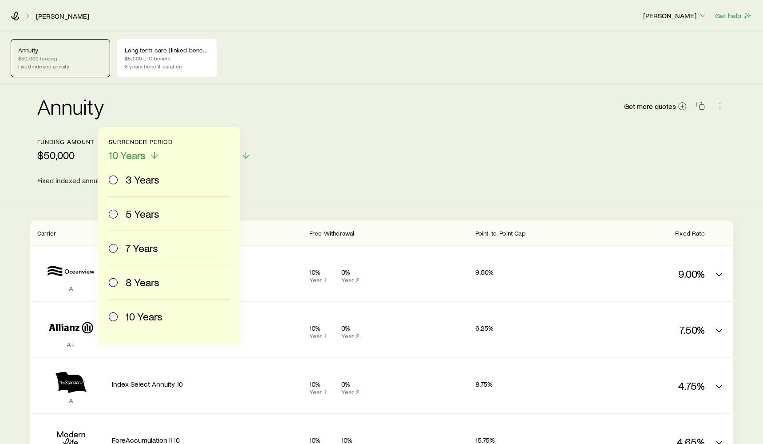
click at [141, 221] on label "5 Years" at bounding box center [167, 214] width 117 height 34
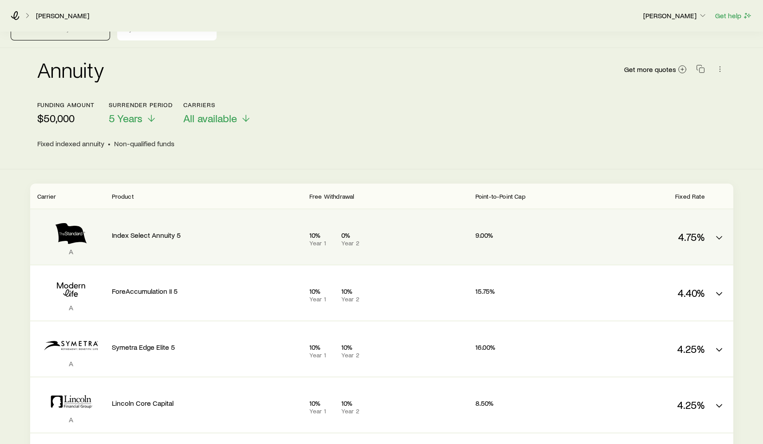
scroll to position [49, 0]
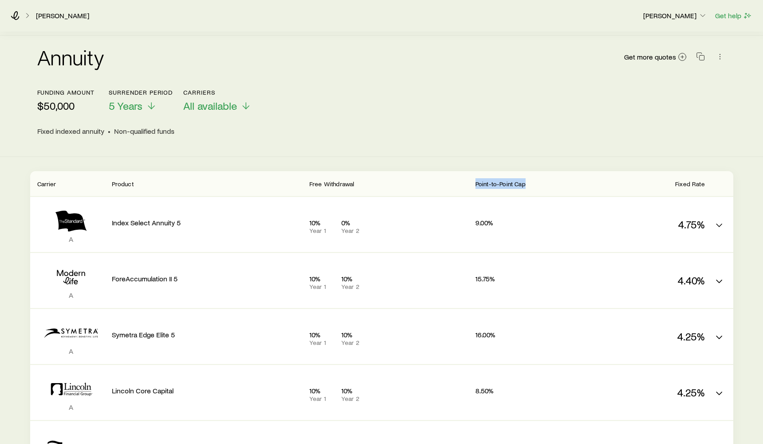
drag, startPoint x: 476, startPoint y: 184, endPoint x: 534, endPoint y: 184, distance: 58.2
click at [534, 184] on div "Point-to-Point Cap" at bounding box center [523, 183] width 95 height 11
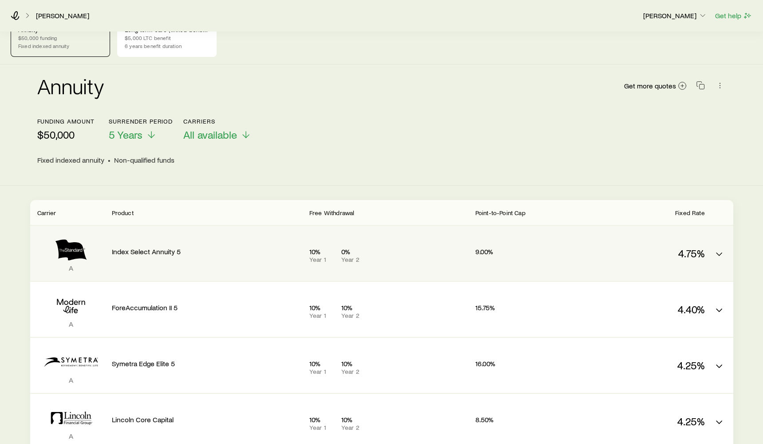
scroll to position [0, 0]
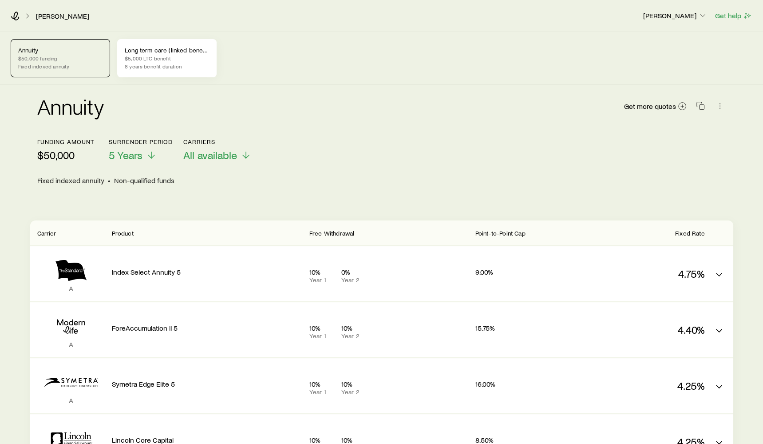
click at [186, 63] on p "6 years benefit duration" at bounding box center [167, 66] width 84 height 7
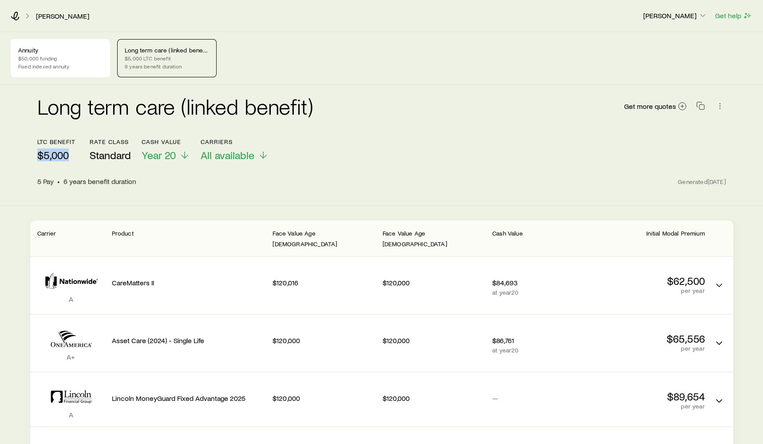
drag, startPoint x: 37, startPoint y: 156, endPoint x: 68, endPoint y: 156, distance: 30.6
click at [68, 156] on p "$5,000" at bounding box center [56, 155] width 39 height 12
drag, startPoint x: 37, startPoint y: 158, endPoint x: 68, endPoint y: 159, distance: 31.1
click at [68, 159] on p "$5,000" at bounding box center [56, 155] width 39 height 12
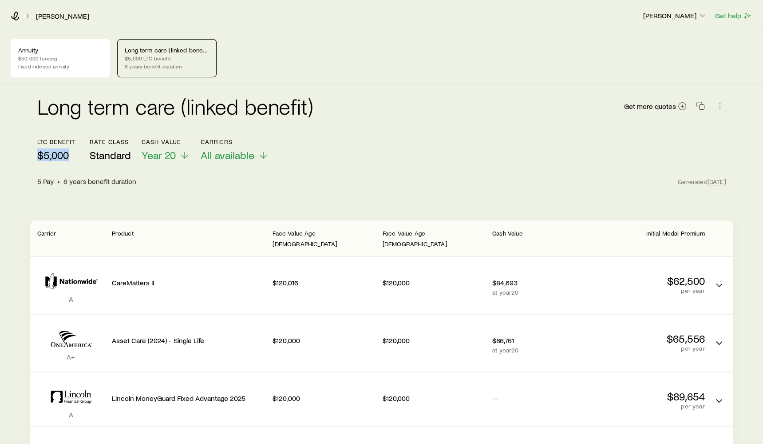
click at [68, 159] on p "$5,000" at bounding box center [56, 155] width 39 height 12
click at [70, 67] on p "Fixed indexed annuity" at bounding box center [60, 66] width 84 height 7
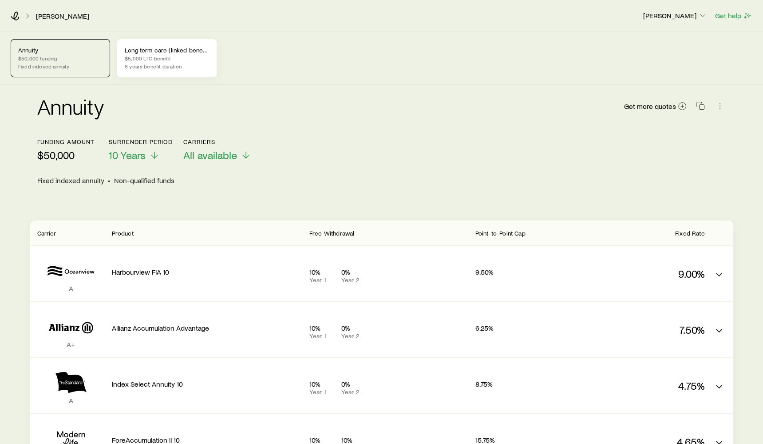
click at [169, 61] on p "$5,000 LTC benefit" at bounding box center [167, 58] width 84 height 7
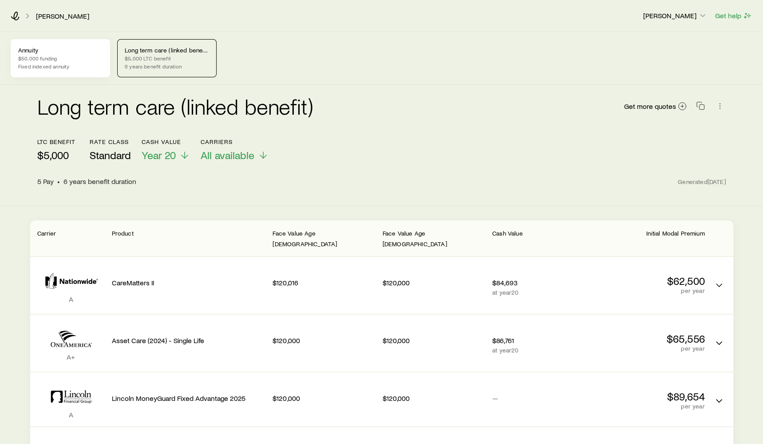
click at [104, 49] on div "Annuity $50,000 funding Fixed indexed annuity" at bounding box center [60, 58] width 99 height 38
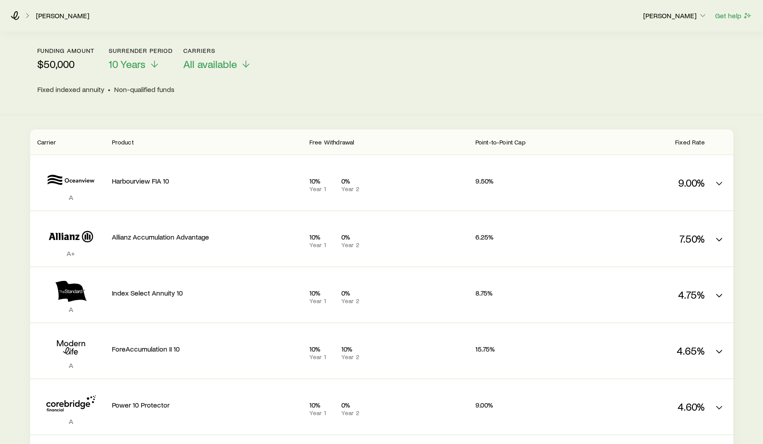
scroll to position [187, 0]
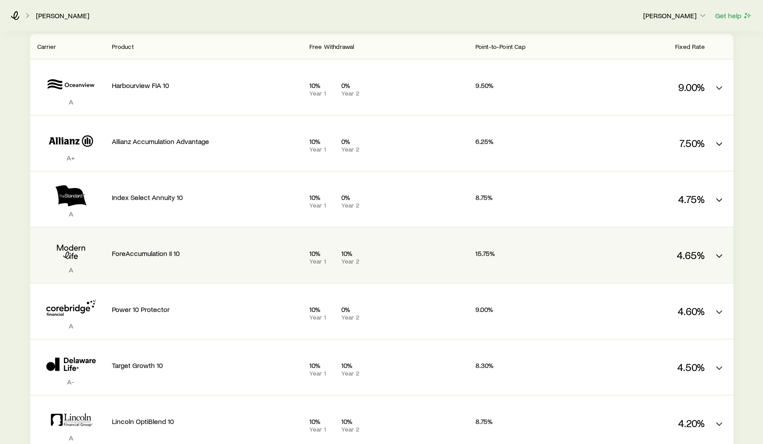
click at [79, 255] on icon "FIA quotes" at bounding box center [71, 251] width 68 height 27
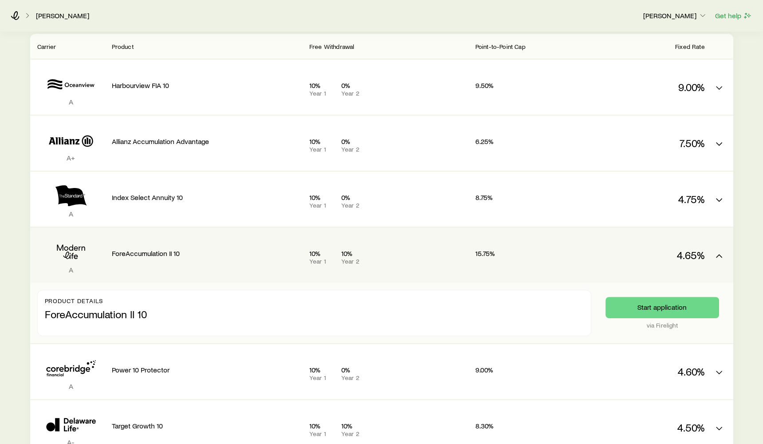
click at [80, 255] on icon "FIA quotes" at bounding box center [71, 251] width 68 height 27
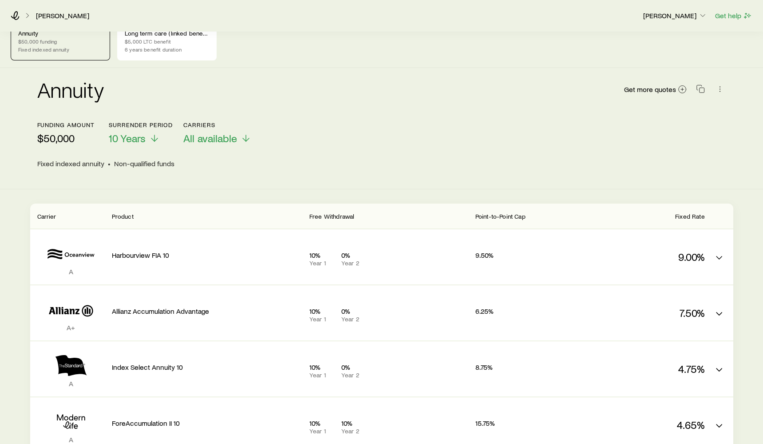
scroll to position [16, 0]
